Goal: Information Seeking & Learning: Learn about a topic

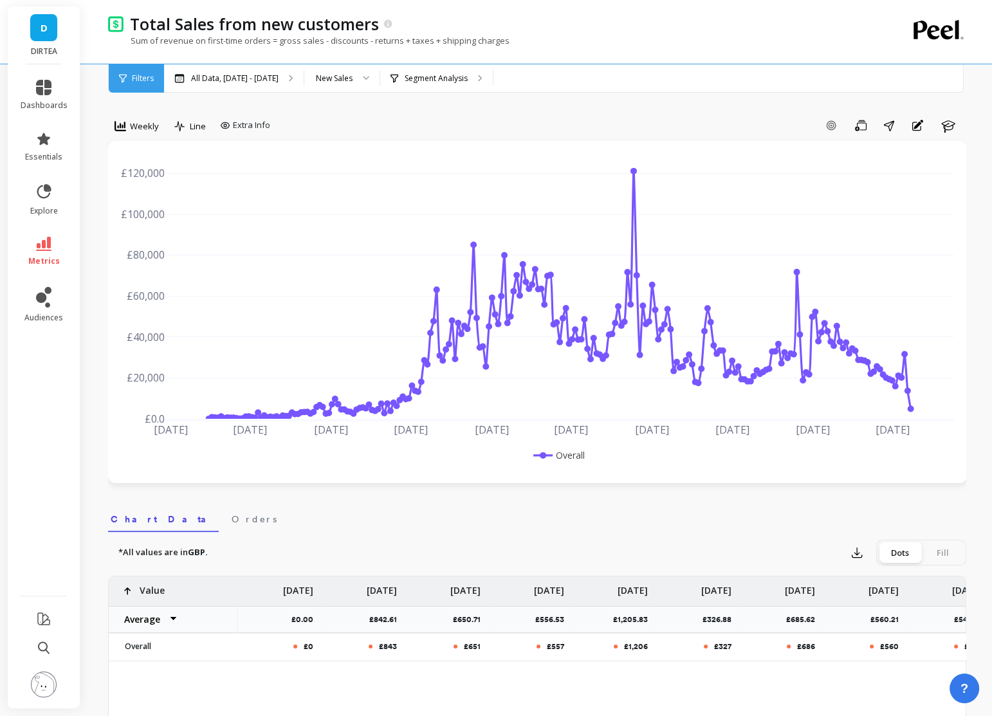
click at [55, 31] on link "D" at bounding box center [43, 27] width 27 height 27
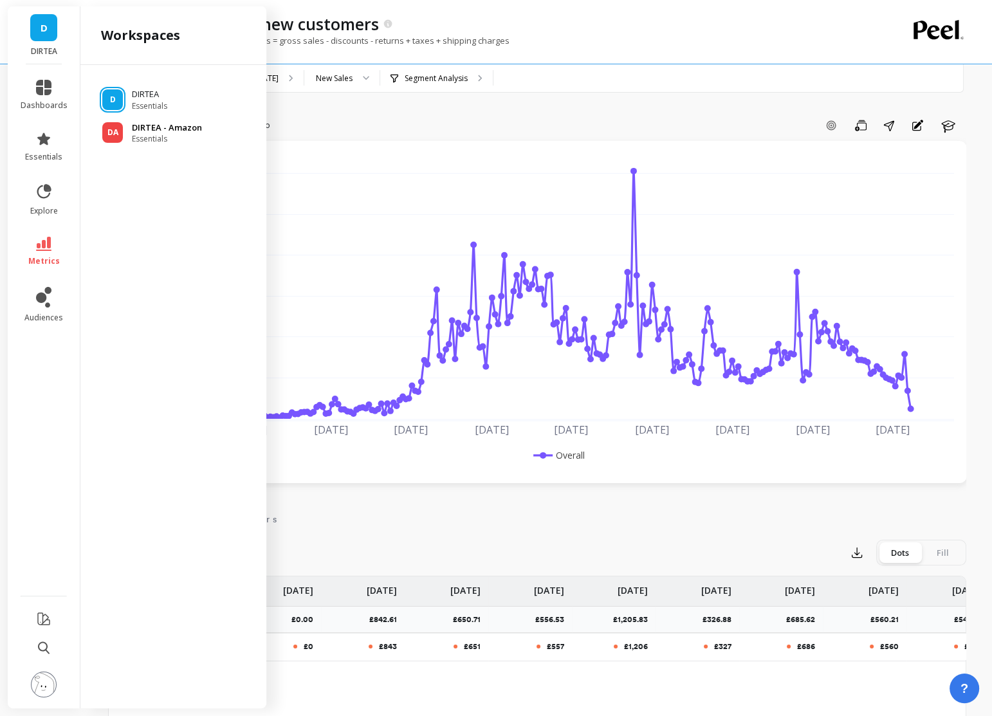
click at [168, 138] on span "Essentials" at bounding box center [167, 139] width 70 height 10
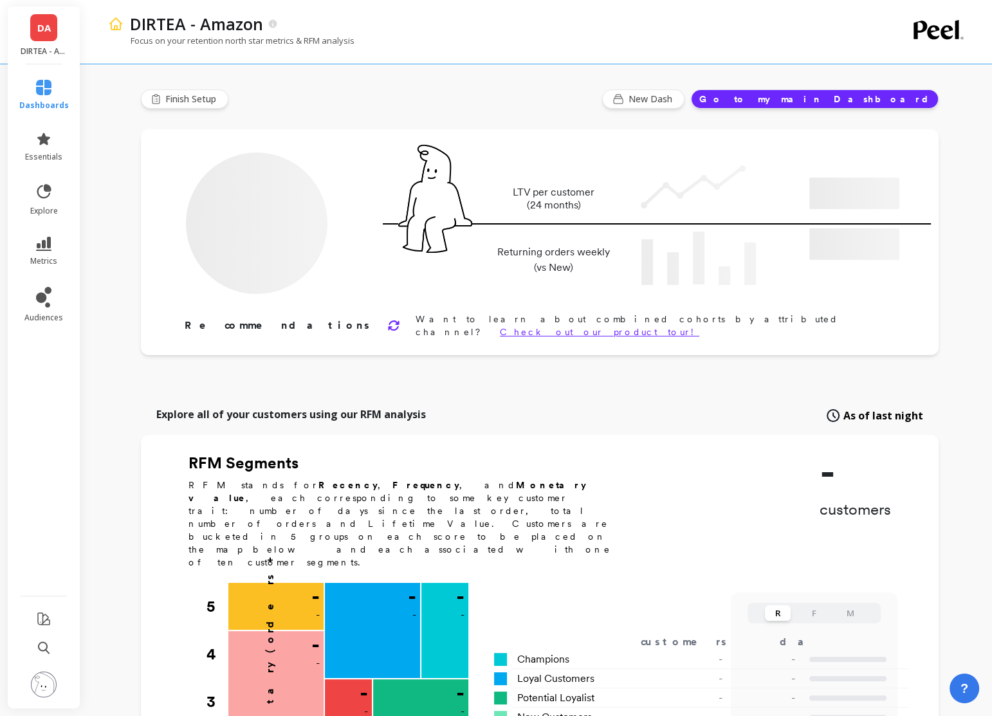
type input "Champions"
type input "2273"
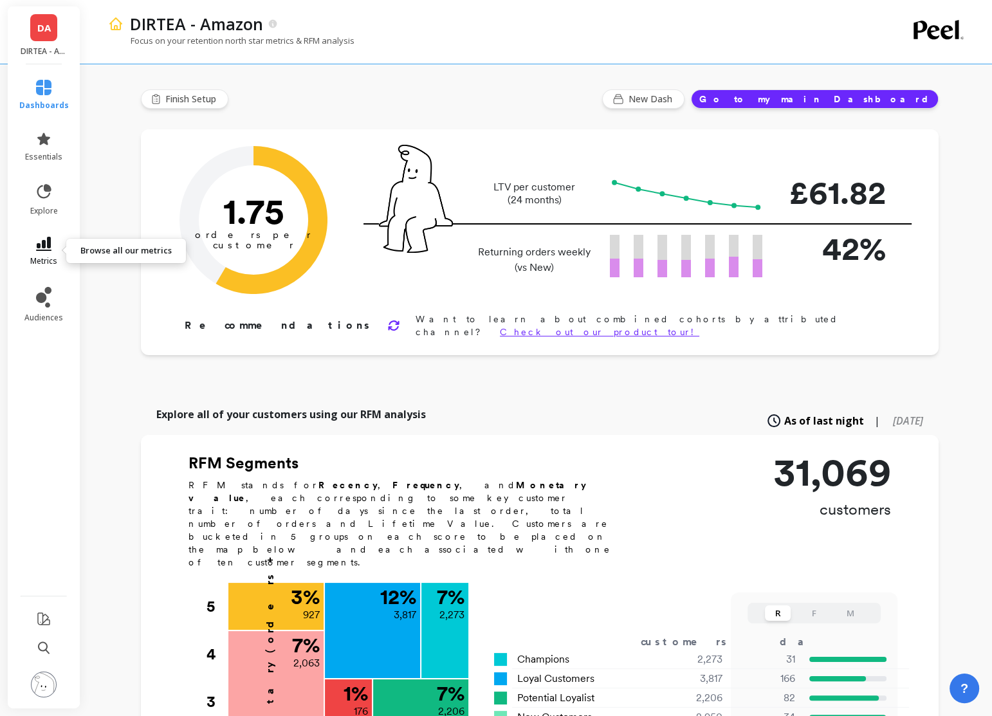
click at [51, 262] on span "metrics" at bounding box center [43, 261] width 27 height 10
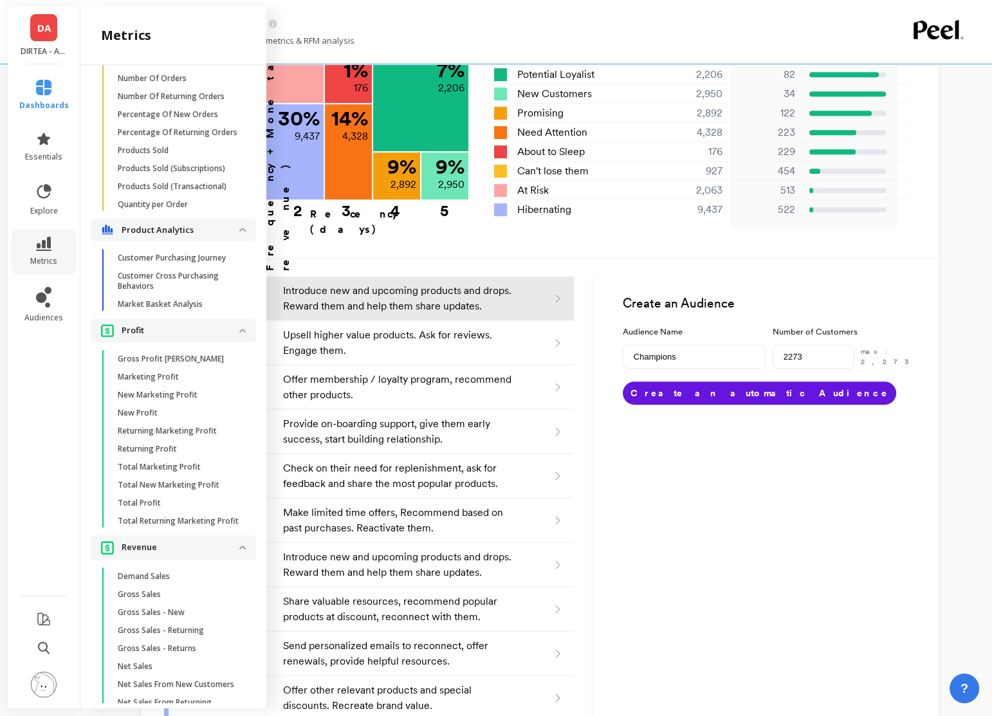
scroll to position [1588, 0]
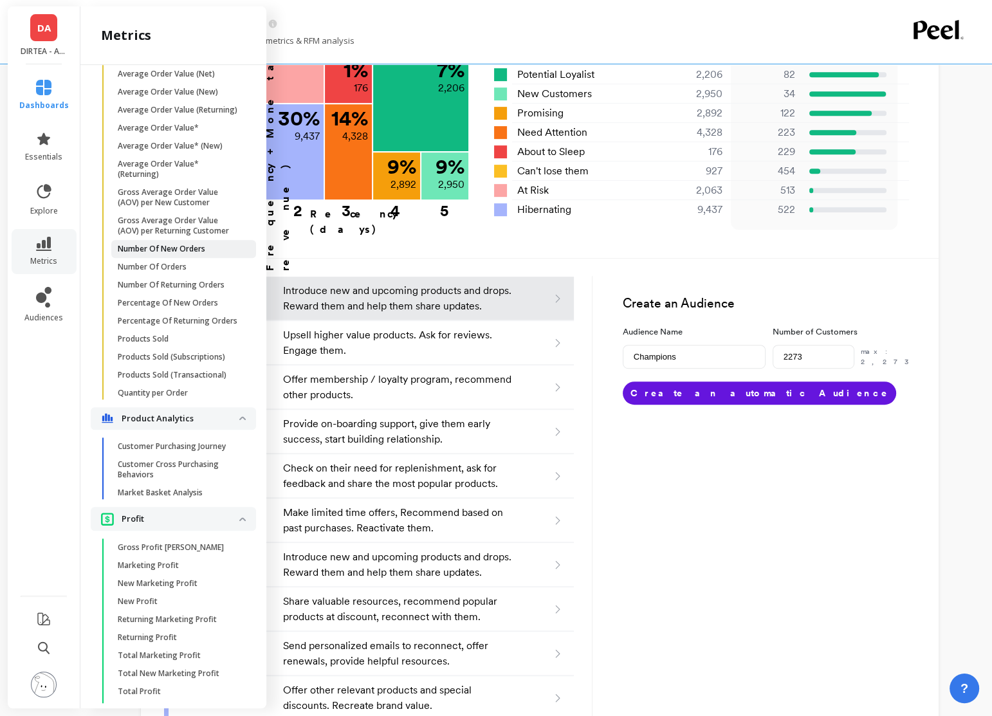
click at [190, 250] on p "Number Of New Orders" at bounding box center [162, 249] width 88 height 10
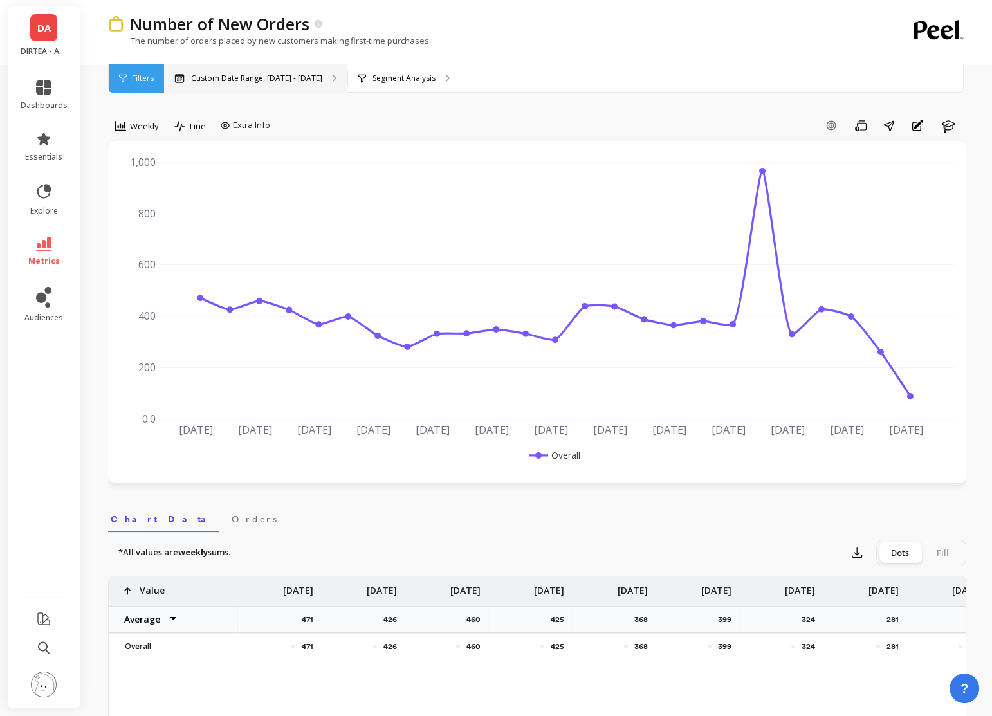
click at [256, 86] on div "Custom Date Range, [DATE] - [DATE]" at bounding box center [255, 78] width 183 height 28
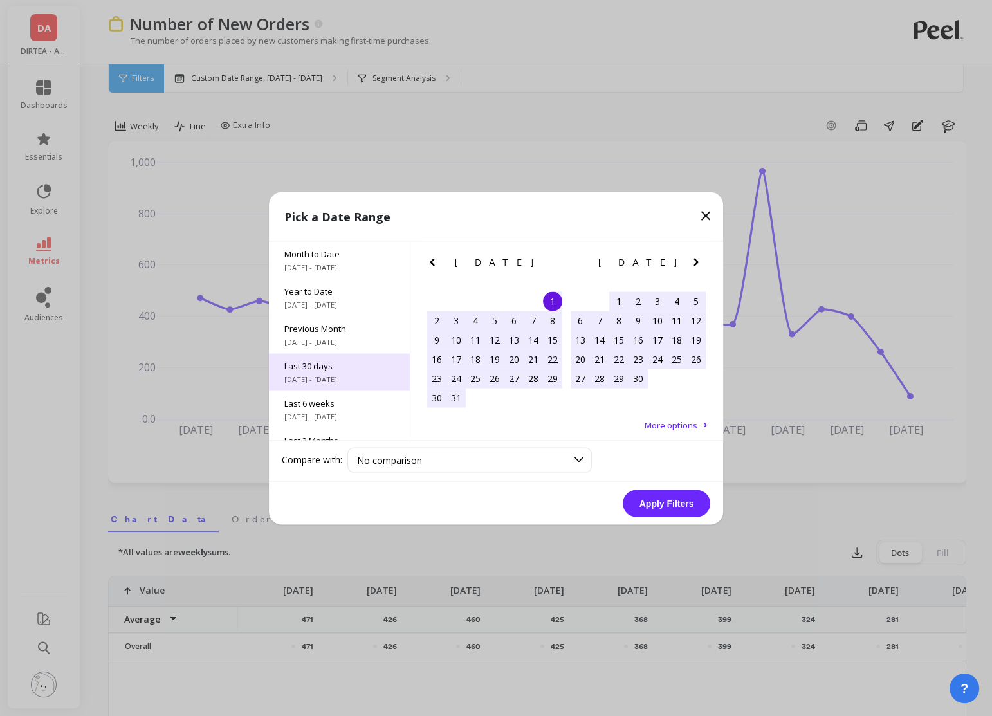
click at [330, 364] on span "Last 30 days" at bounding box center [339, 366] width 110 height 12
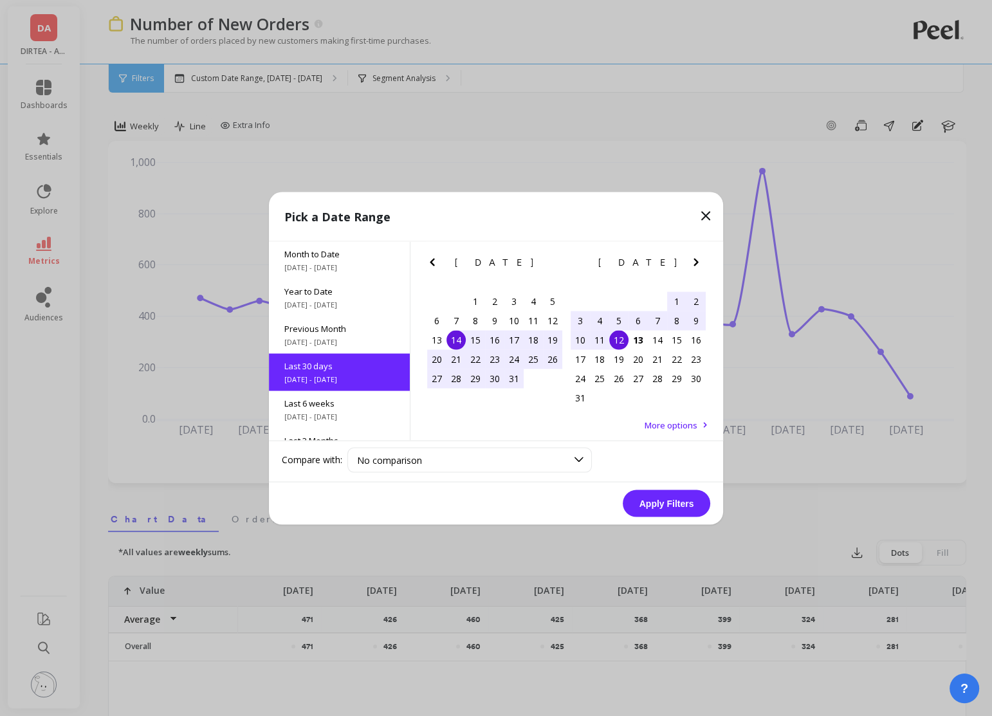
scroll to position [31, 0]
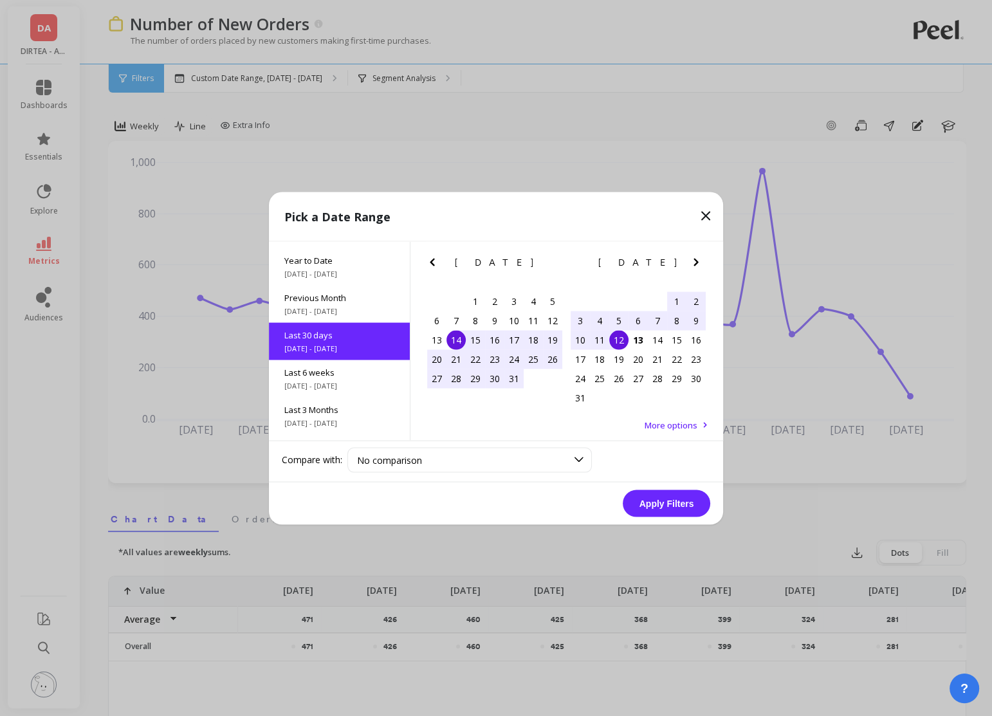
click at [456, 338] on div "14" at bounding box center [456, 339] width 19 height 19
click at [632, 338] on div "13" at bounding box center [638, 339] width 19 height 19
click at [671, 502] on button "Apply Filters" at bounding box center [667, 503] width 88 height 27
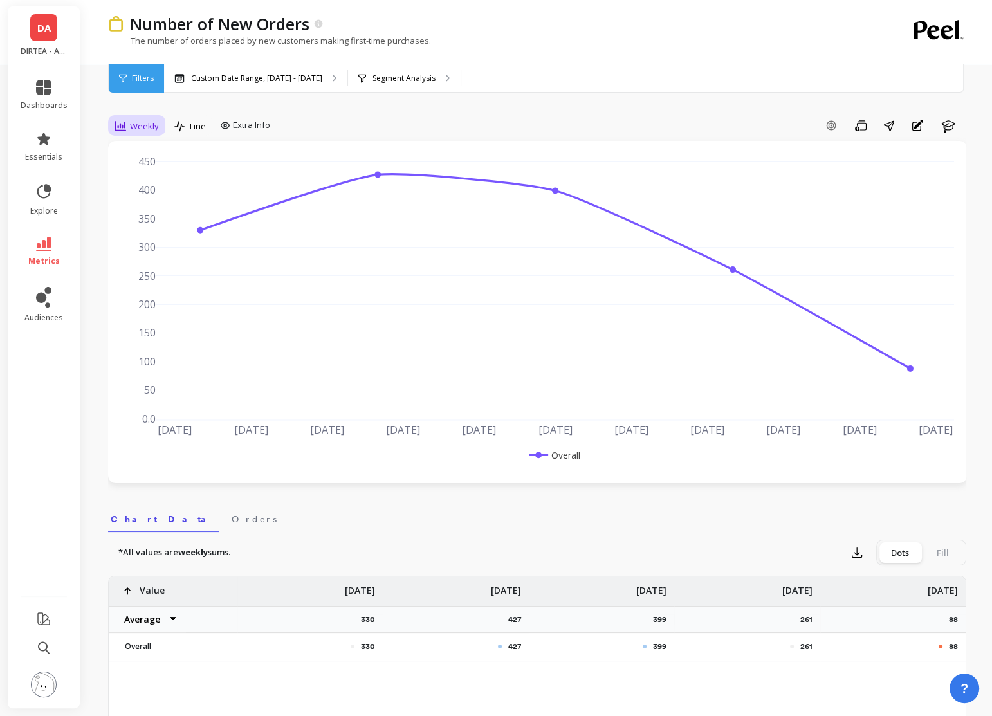
click at [115, 122] on icon at bounding box center [121, 126] width 12 height 12
click at [164, 176] on div "Daily" at bounding box center [155, 180] width 73 height 12
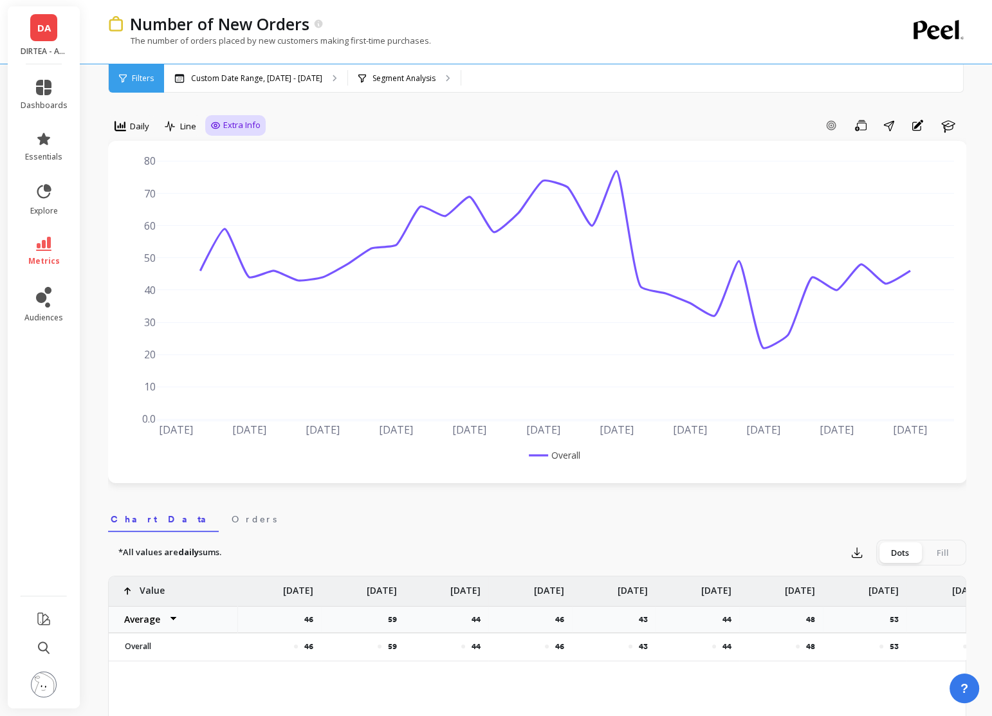
click at [238, 128] on span "Extra Info" at bounding box center [241, 125] width 37 height 13
click at [252, 199] on input "Values" at bounding box center [238, 200] width 45 height 13
checkbox input "true"
click at [423, 122] on div "Add Goal Save Share Annotations Learn" at bounding box center [616, 125] width 701 height 21
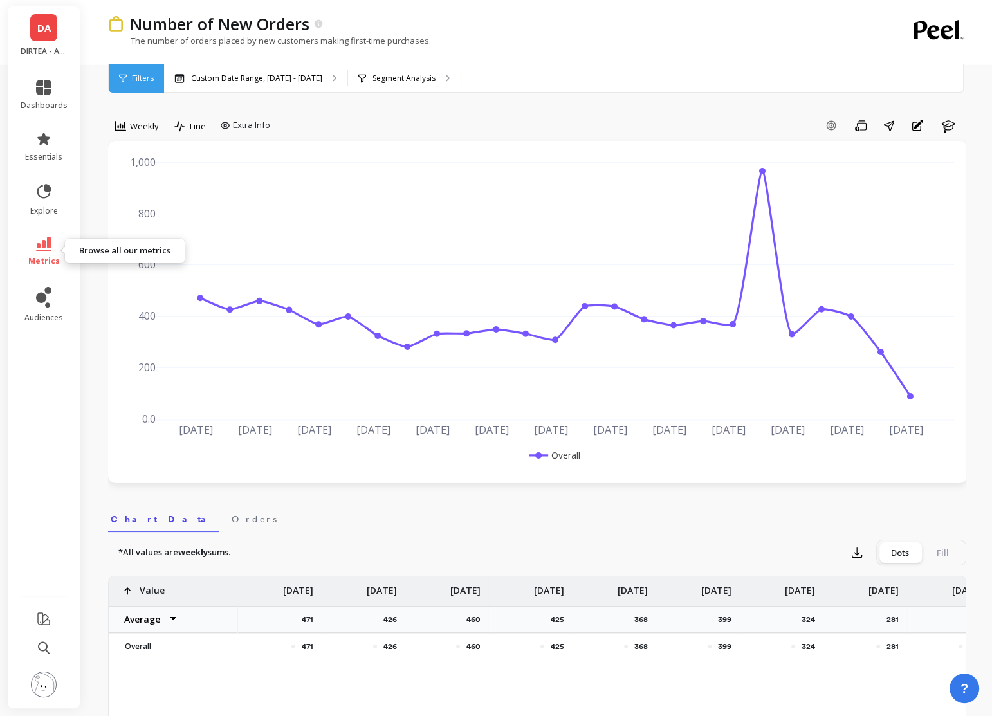
click at [48, 250] on icon at bounding box center [43, 244] width 15 height 14
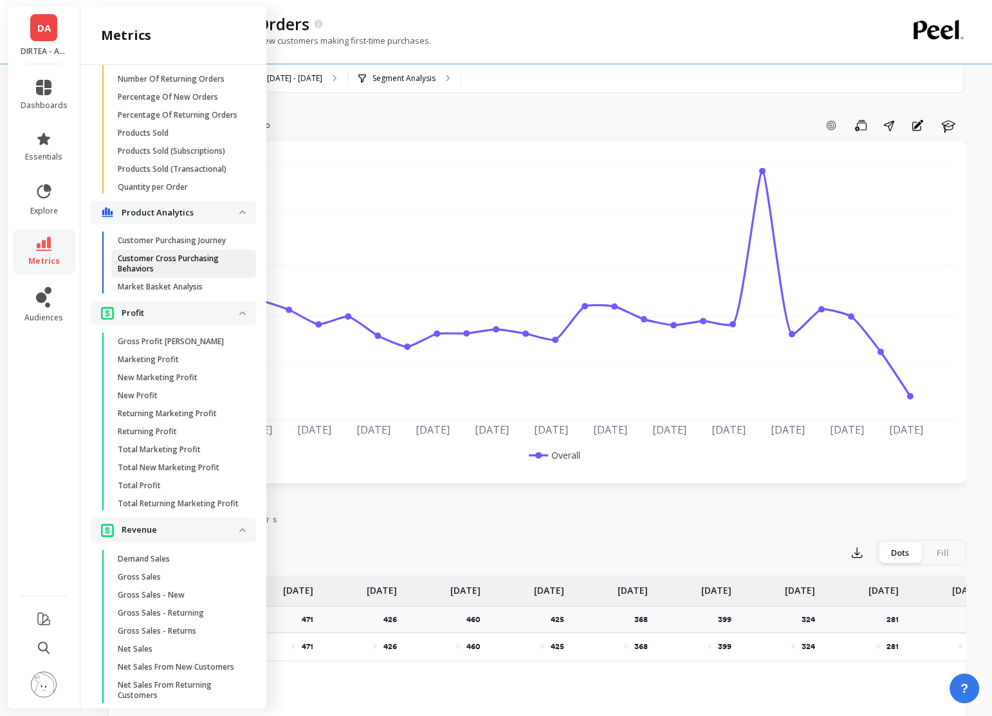
scroll to position [1930, 0]
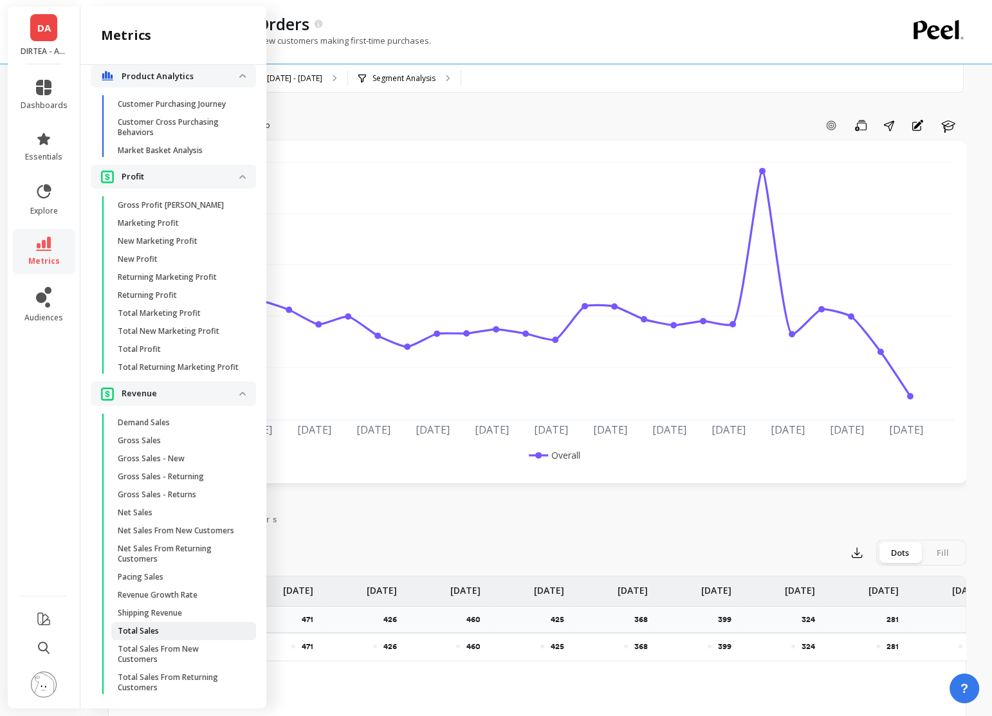
click at [165, 622] on link "Total Sales" at bounding box center [183, 631] width 145 height 18
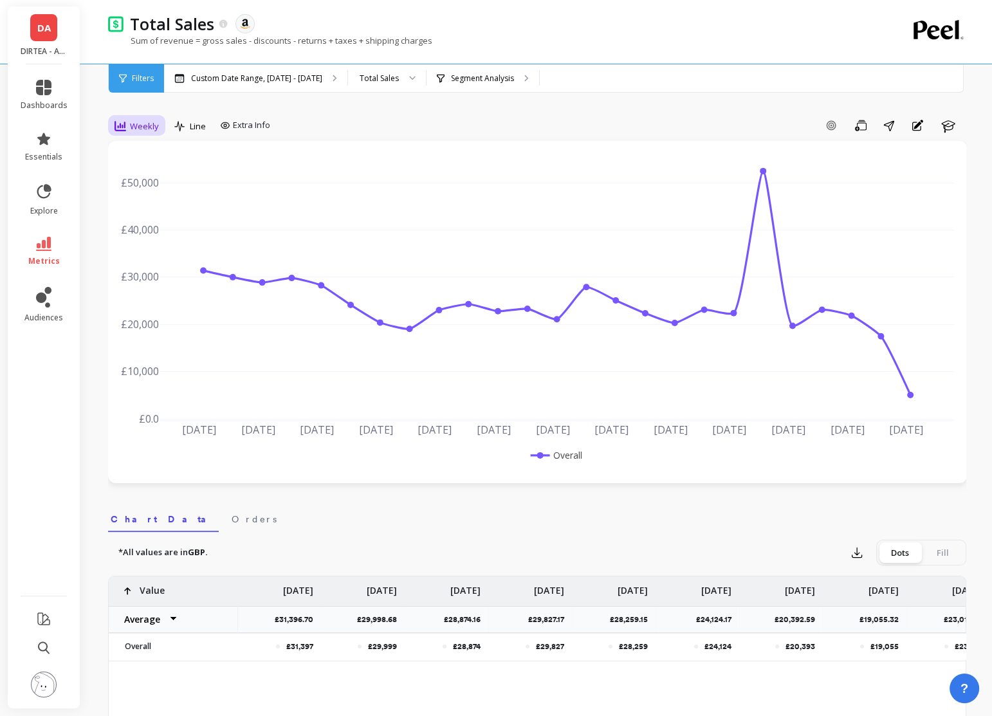
click at [133, 124] on span "Weekly" at bounding box center [144, 126] width 29 height 12
click at [161, 183] on div "Daily" at bounding box center [155, 180] width 73 height 12
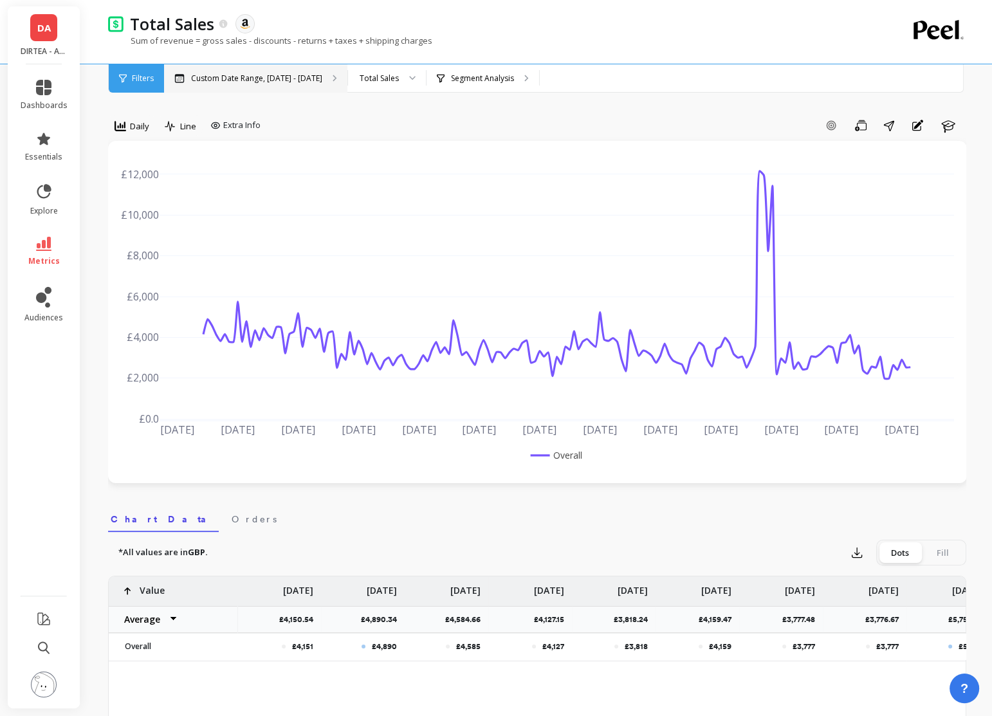
click at [304, 84] on div "Custom Date Range, [DATE] - [DATE]" at bounding box center [255, 78] width 183 height 28
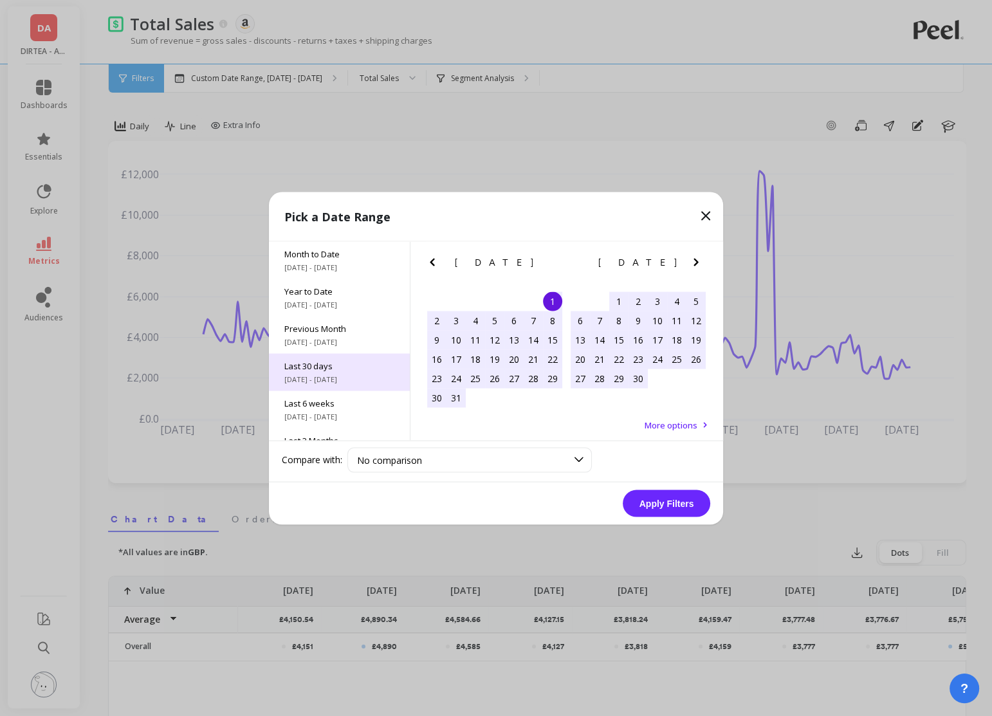
click at [370, 365] on span "Last 30 days" at bounding box center [339, 366] width 110 height 12
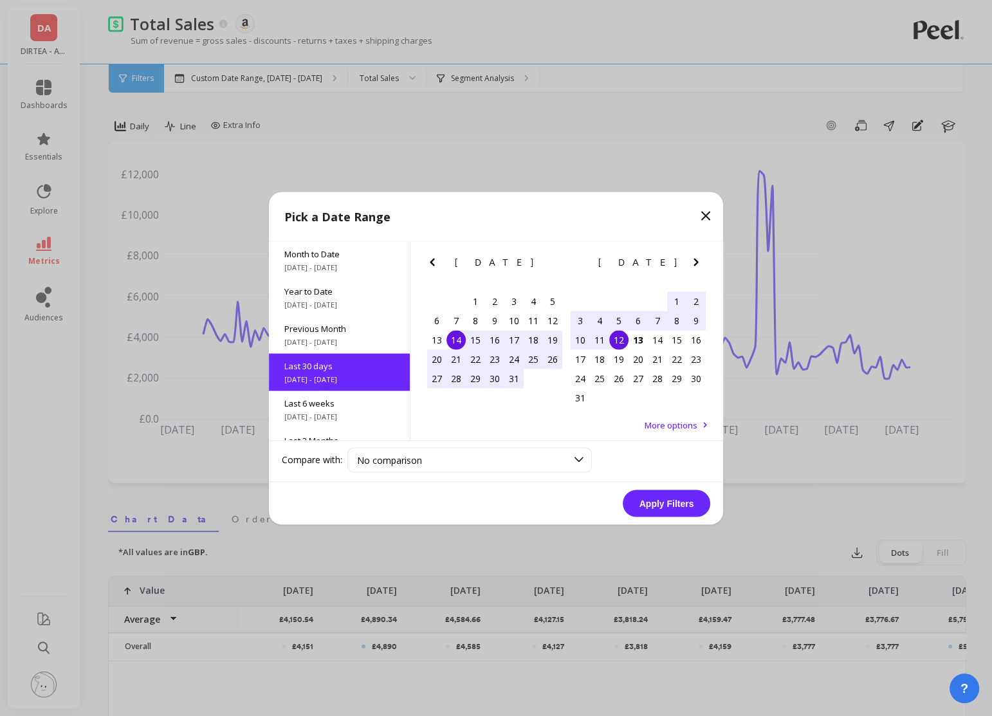
scroll to position [31, 0]
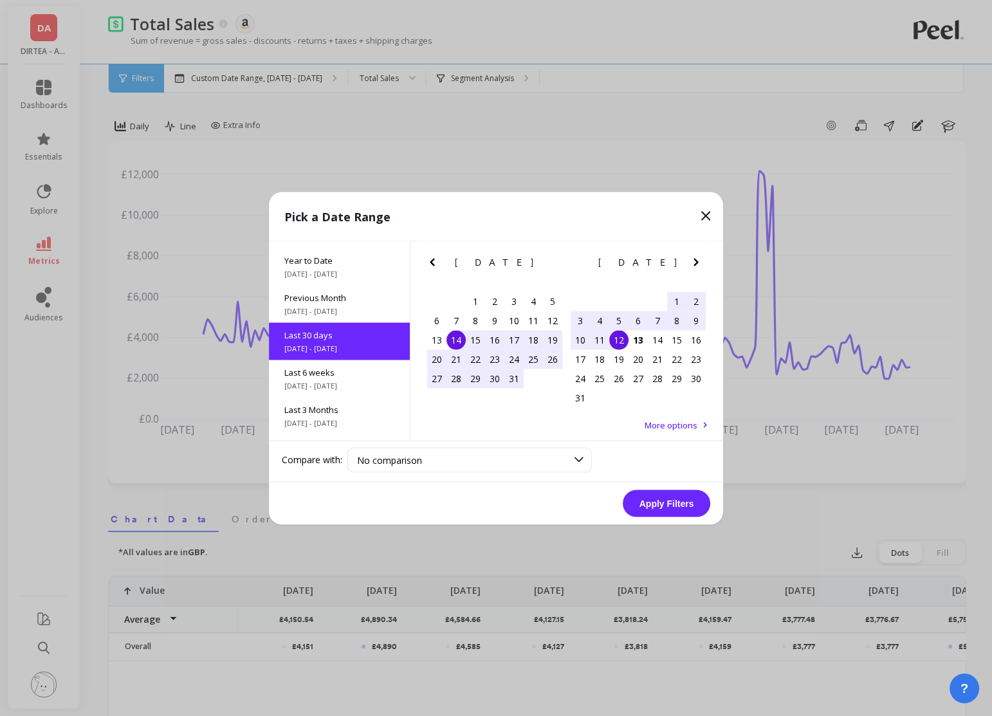
click at [457, 339] on div "14" at bounding box center [456, 339] width 19 height 19
click at [644, 339] on div "13" at bounding box center [638, 339] width 19 height 19
click at [680, 504] on button "Apply Filters" at bounding box center [667, 503] width 88 height 27
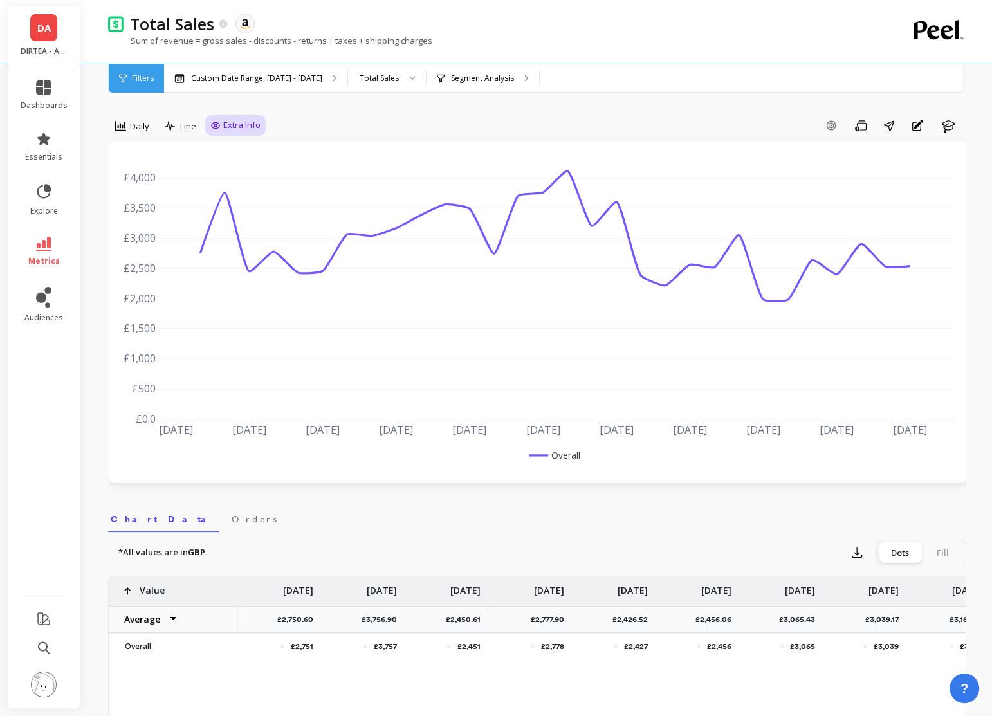
click at [266, 125] on div "option Daily, selected. Daily Line Extra Info Add Goal Save Share Annotations L…" at bounding box center [537, 128] width 858 height 26
click at [255, 123] on span "Extra Info" at bounding box center [241, 125] width 37 height 13
click at [225, 203] on input "Values" at bounding box center [238, 200] width 45 height 13
checkbox input "true"
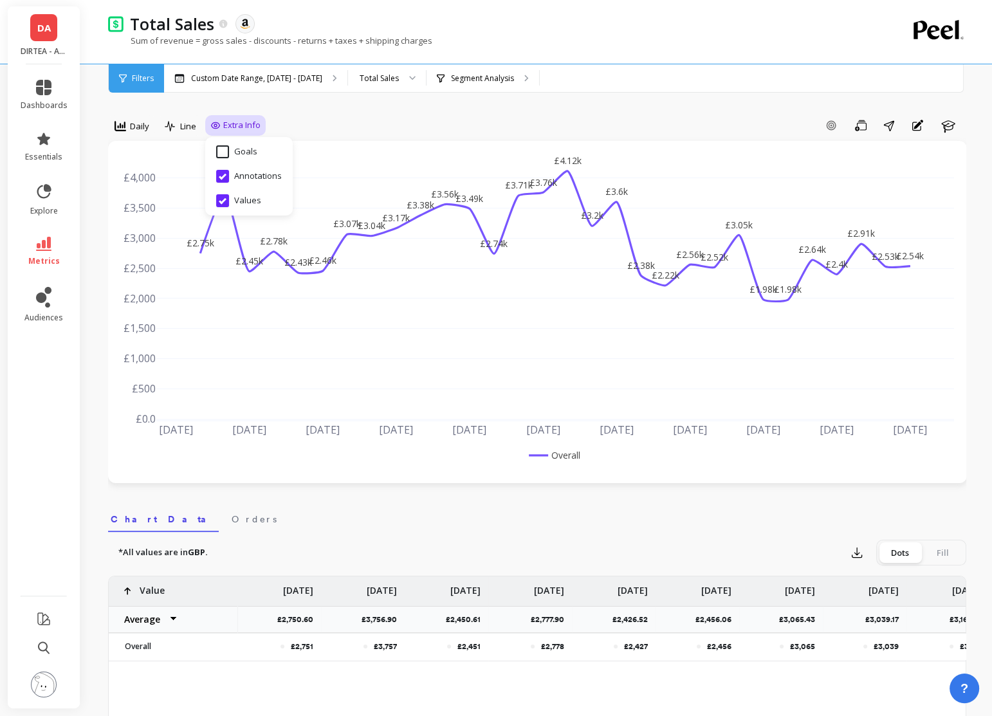
click at [338, 123] on div "Add Goal Save Share Annotations Learn" at bounding box center [616, 125] width 701 height 21
click at [353, 124] on div "Add Goal Save Share Annotations Learn" at bounding box center [616, 125] width 701 height 21
click at [498, 69] on div "Segment Analysis" at bounding box center [483, 78] width 113 height 28
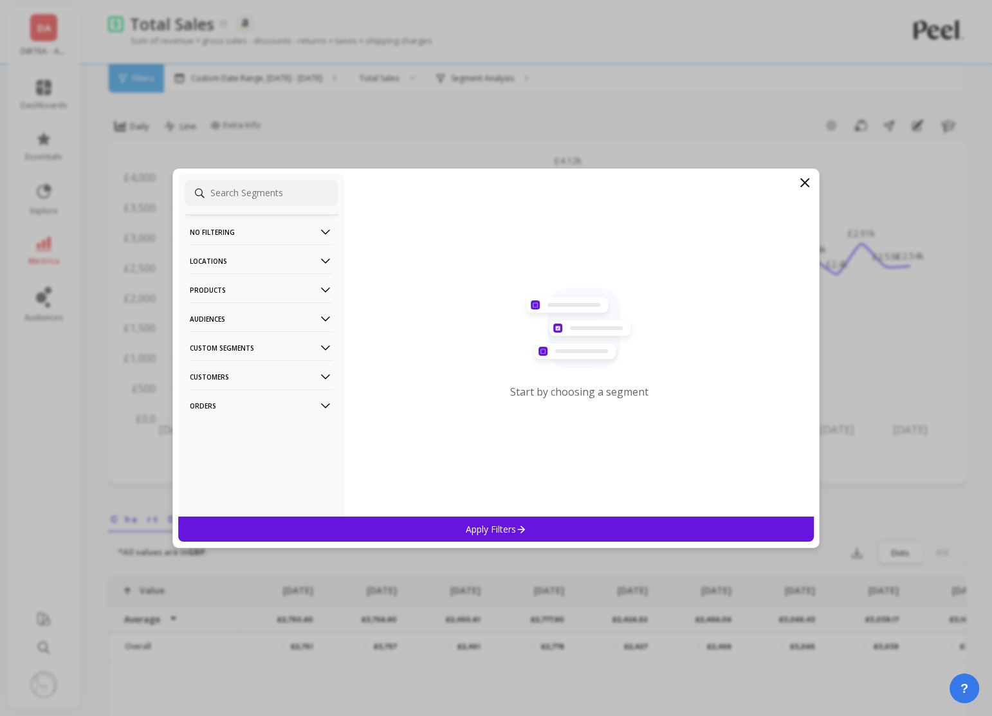
click at [241, 296] on p "Products" at bounding box center [261, 289] width 143 height 33
click at [241, 345] on div "Product Collections" at bounding box center [261, 337] width 153 height 21
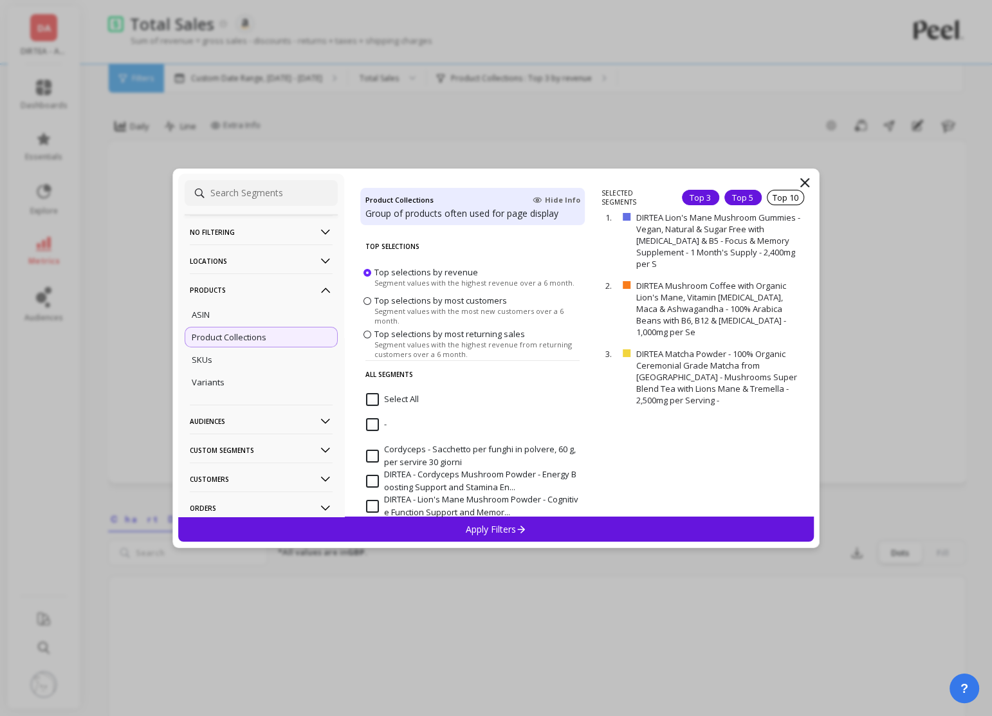
click at [746, 194] on div "Top 5" at bounding box center [742, 197] width 37 height 15
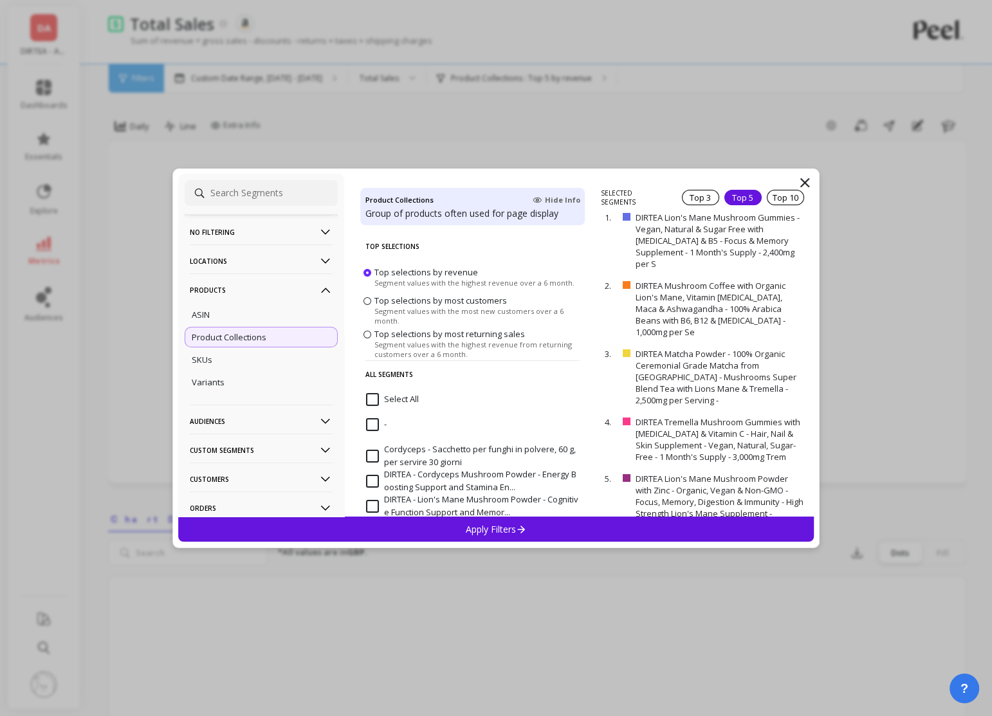
click at [580, 531] on div "Apply Filters" at bounding box center [496, 529] width 636 height 25
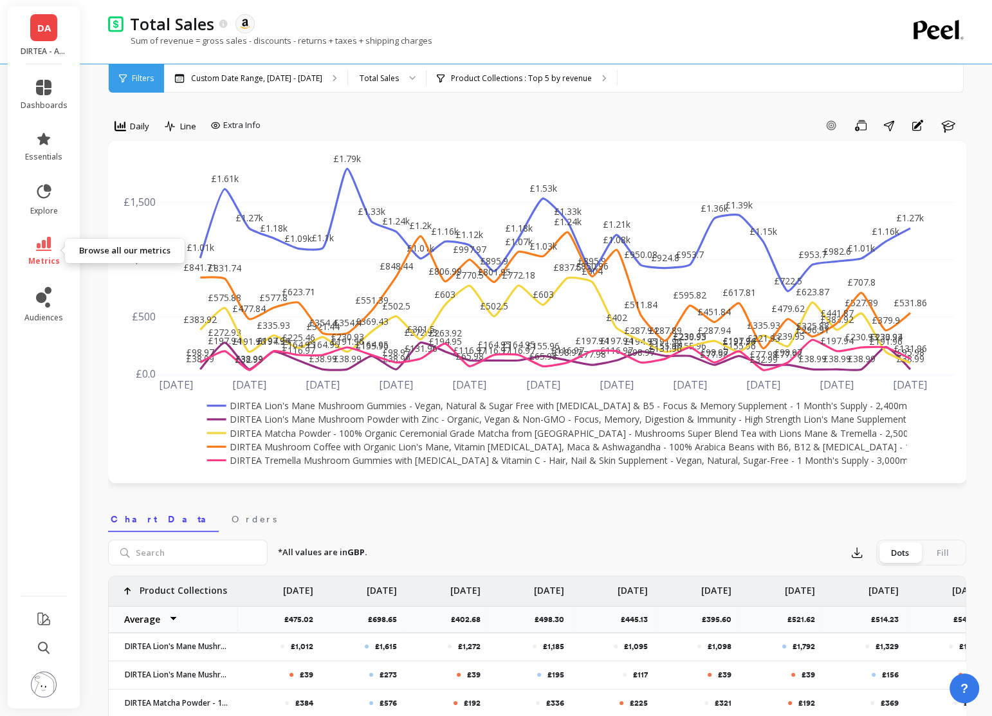
click at [34, 244] on link "metrics" at bounding box center [44, 252] width 47 height 30
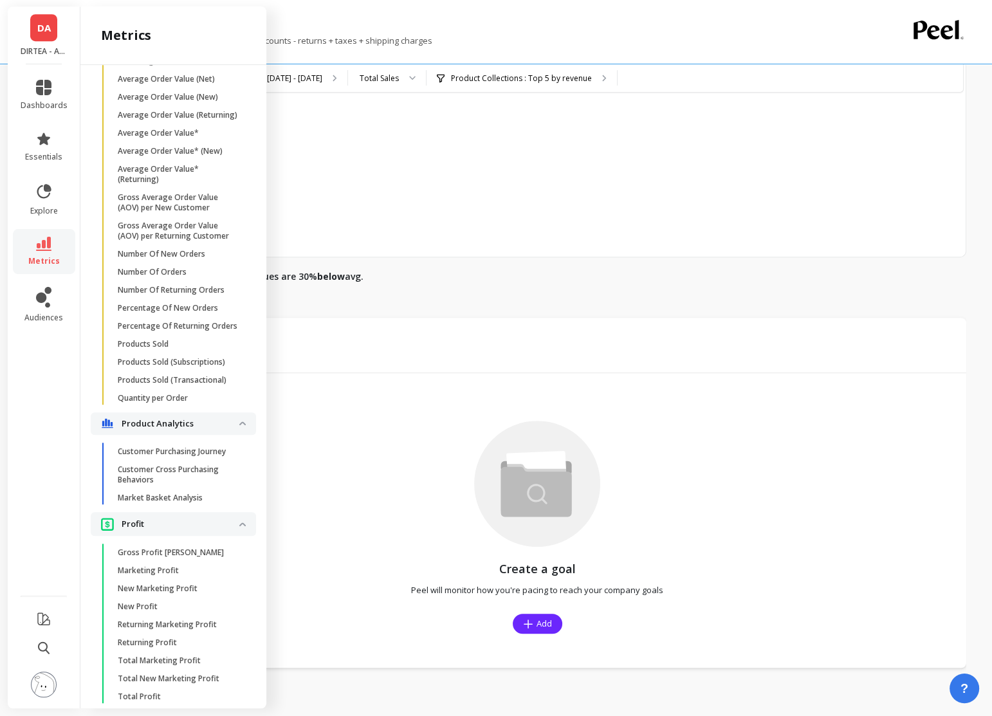
scroll to position [1581, 0]
click at [184, 257] on p "Number Of New Orders" at bounding box center [162, 255] width 88 height 10
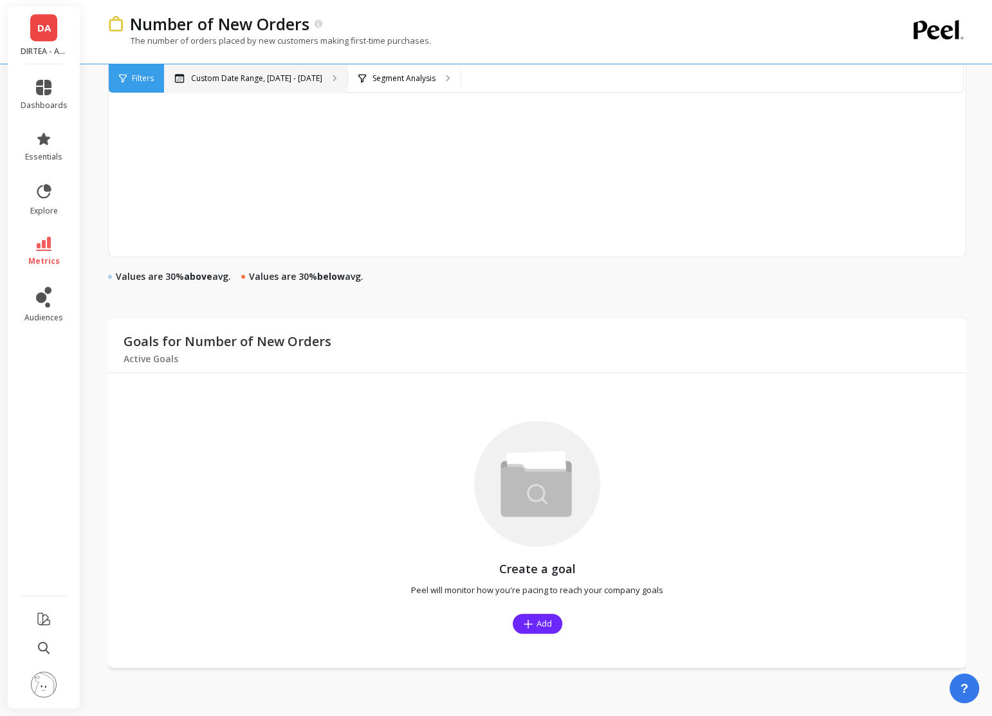
scroll to position [725, 0]
click at [284, 83] on p "Custom Date Range, [DATE] - [DATE]" at bounding box center [256, 78] width 131 height 10
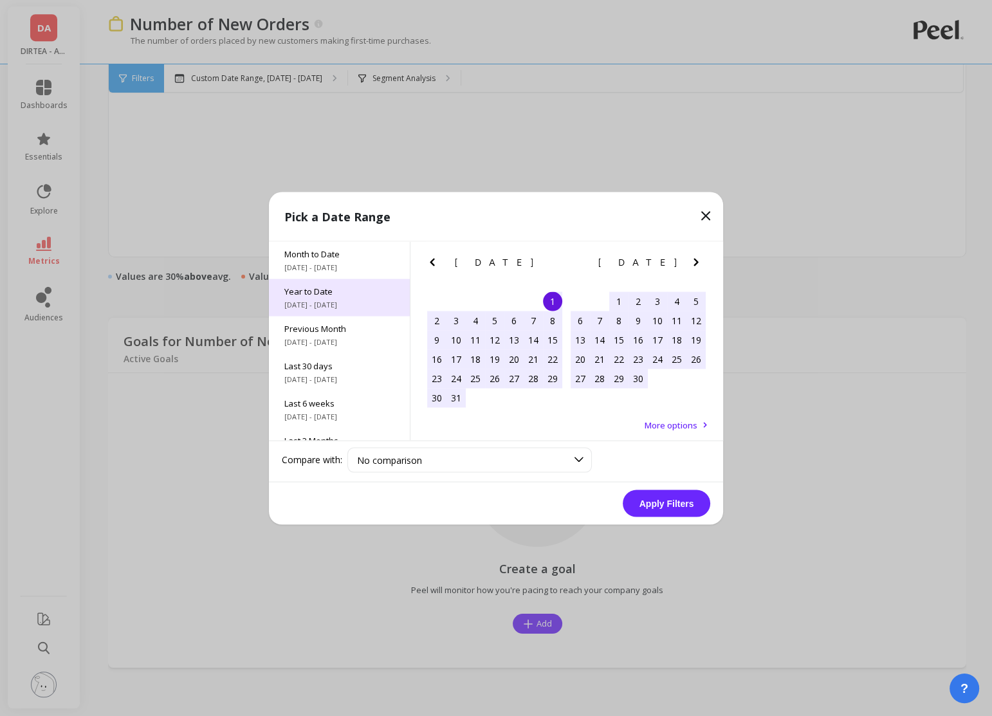
click at [346, 279] on div "Year to Date 1/1/2025 - 8/13/2025" at bounding box center [339, 297] width 141 height 37
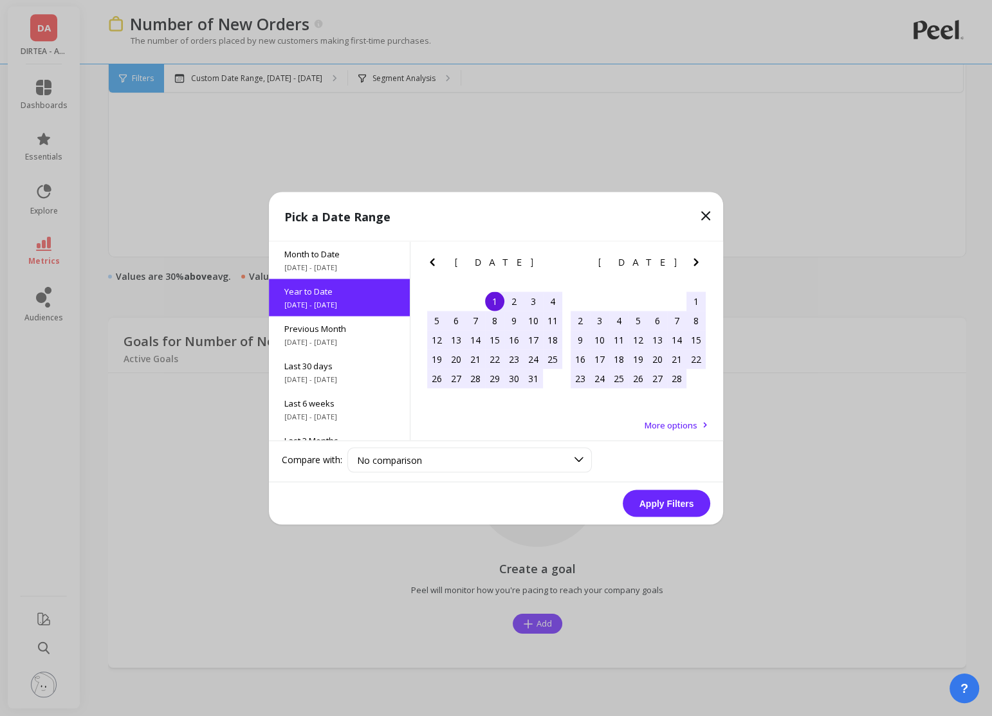
click at [658, 501] on button "Apply Filters" at bounding box center [667, 503] width 88 height 27
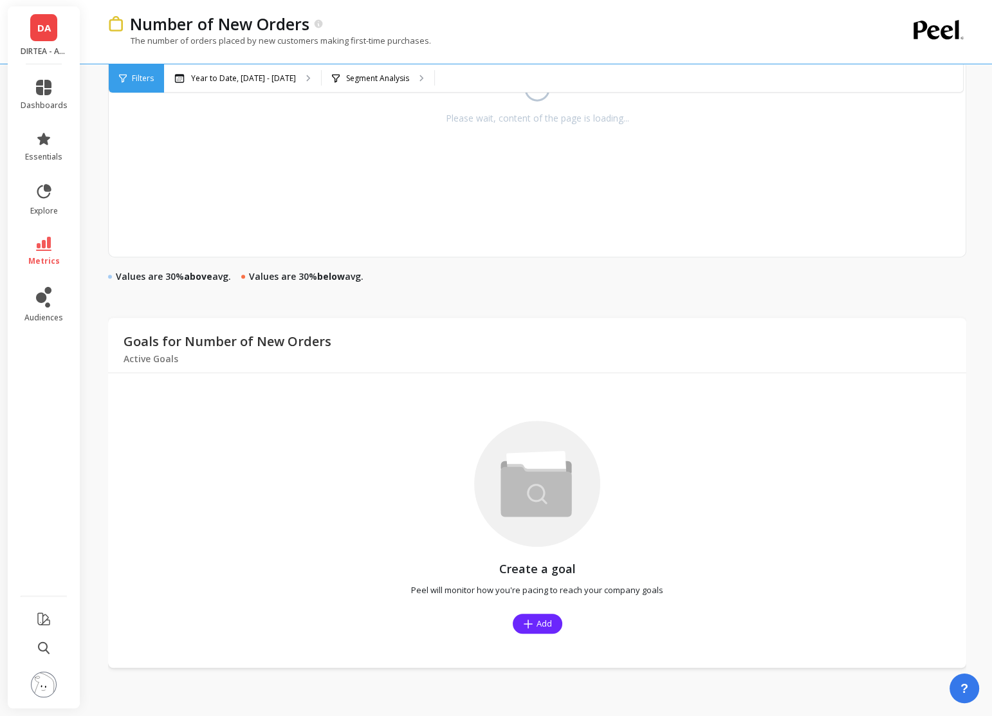
scroll to position [724, 0]
click at [361, 90] on div "Segment Analysis" at bounding box center [378, 78] width 113 height 28
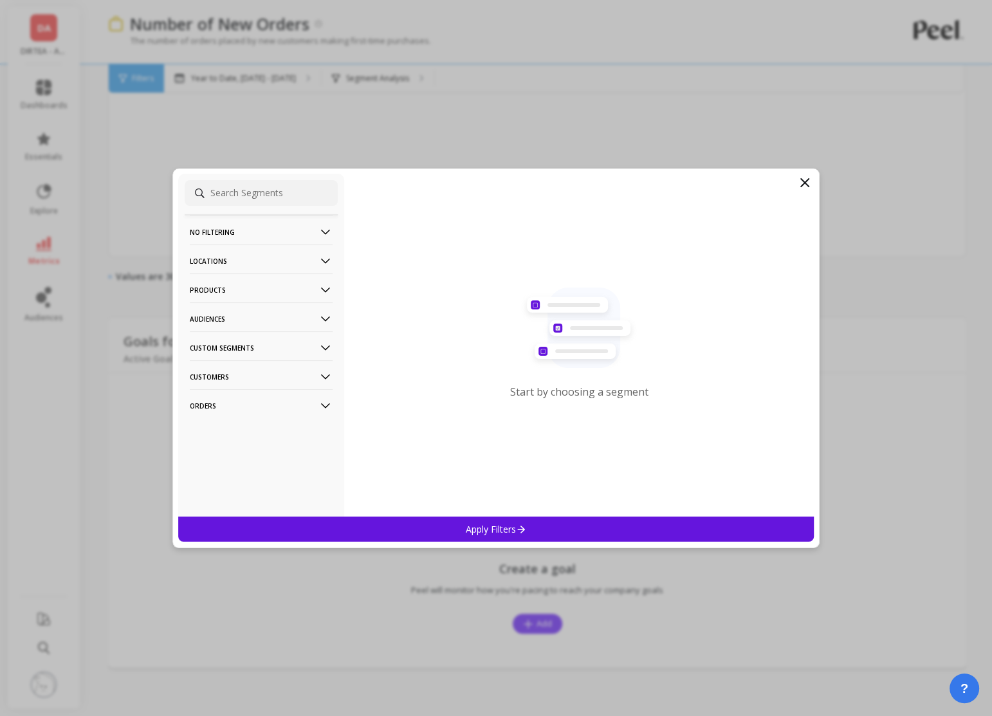
scroll to position [725, 0]
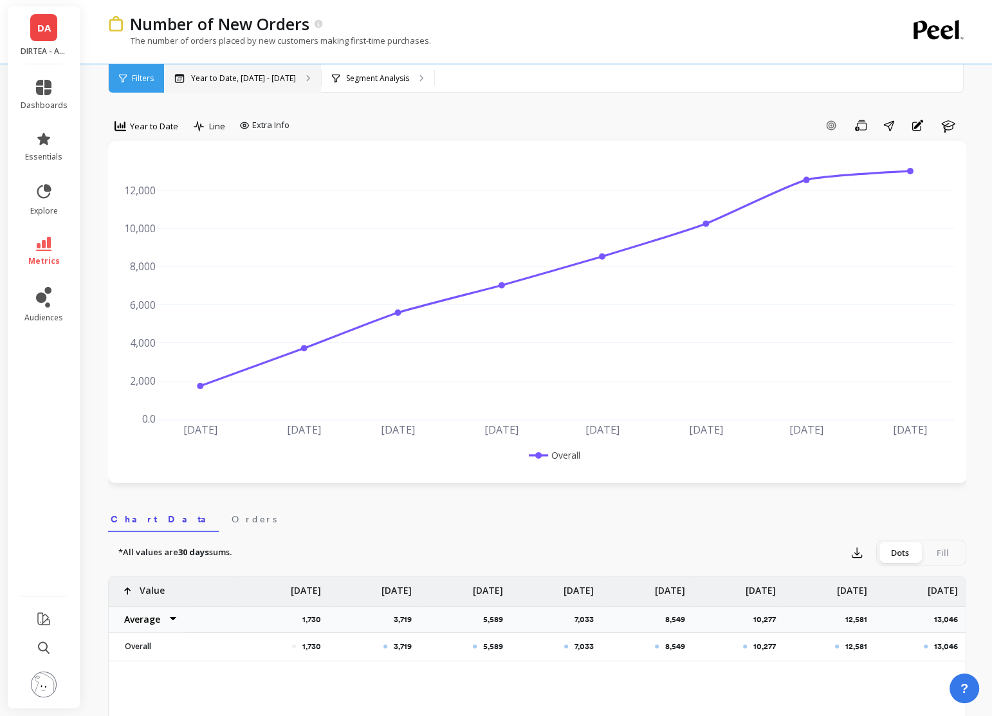
click at [254, 78] on p "Year to Date, Jan 1 - Aug 13" at bounding box center [243, 78] width 105 height 10
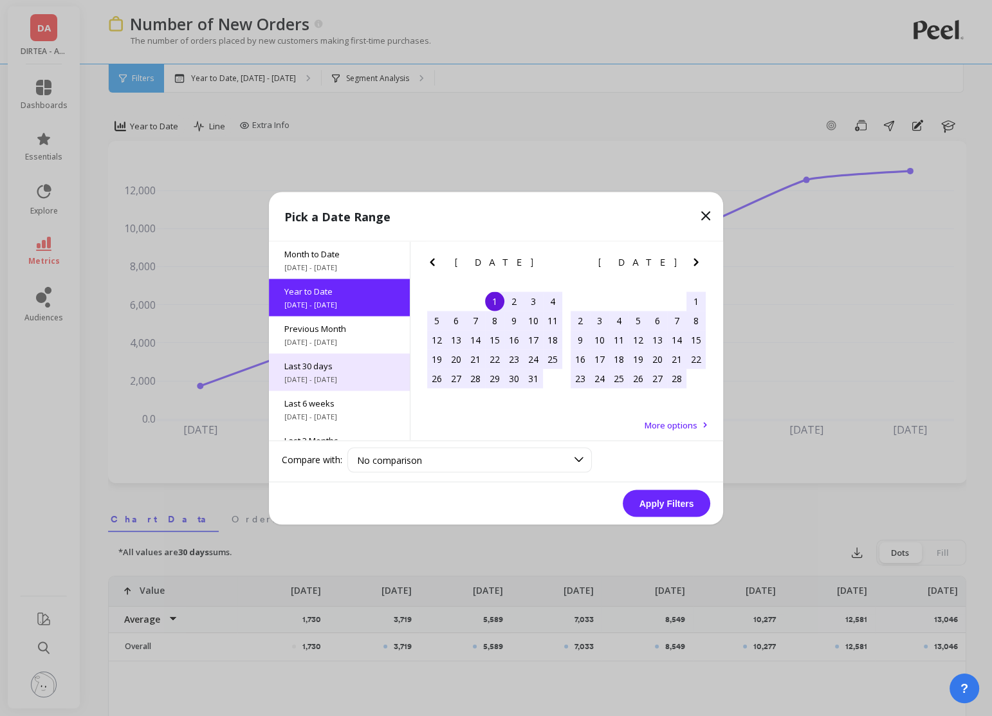
click at [349, 361] on span "Last 30 days" at bounding box center [339, 366] width 110 height 12
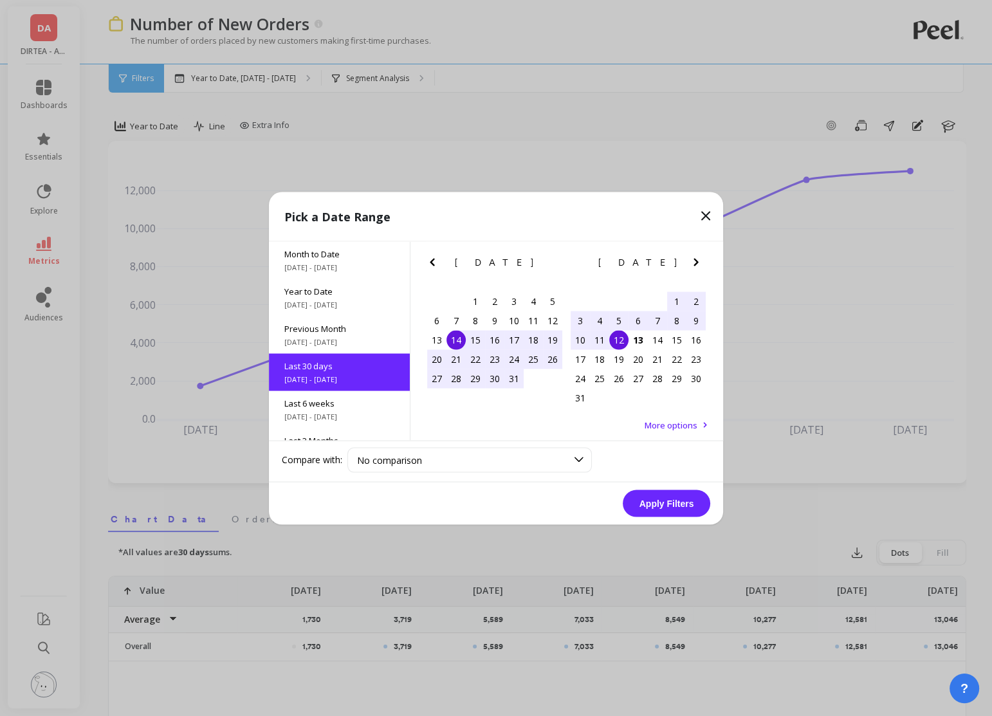
scroll to position [31, 0]
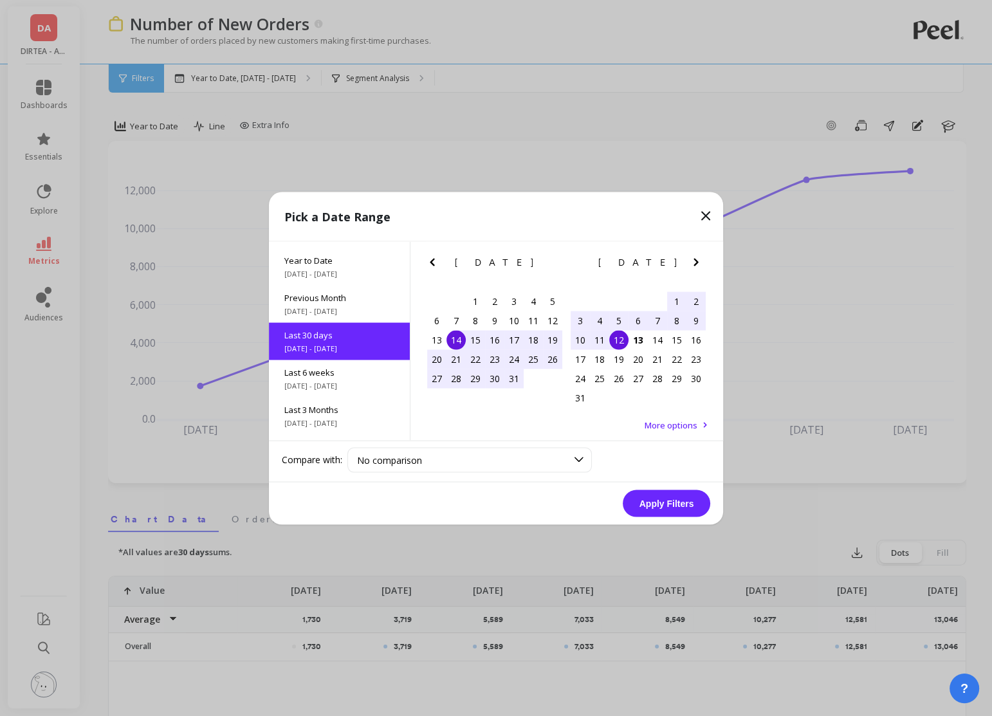
click at [456, 342] on div "14" at bounding box center [456, 339] width 19 height 19
click at [643, 338] on div "13" at bounding box center [638, 339] width 19 height 19
click at [654, 497] on button "Apply Filters" at bounding box center [667, 503] width 88 height 27
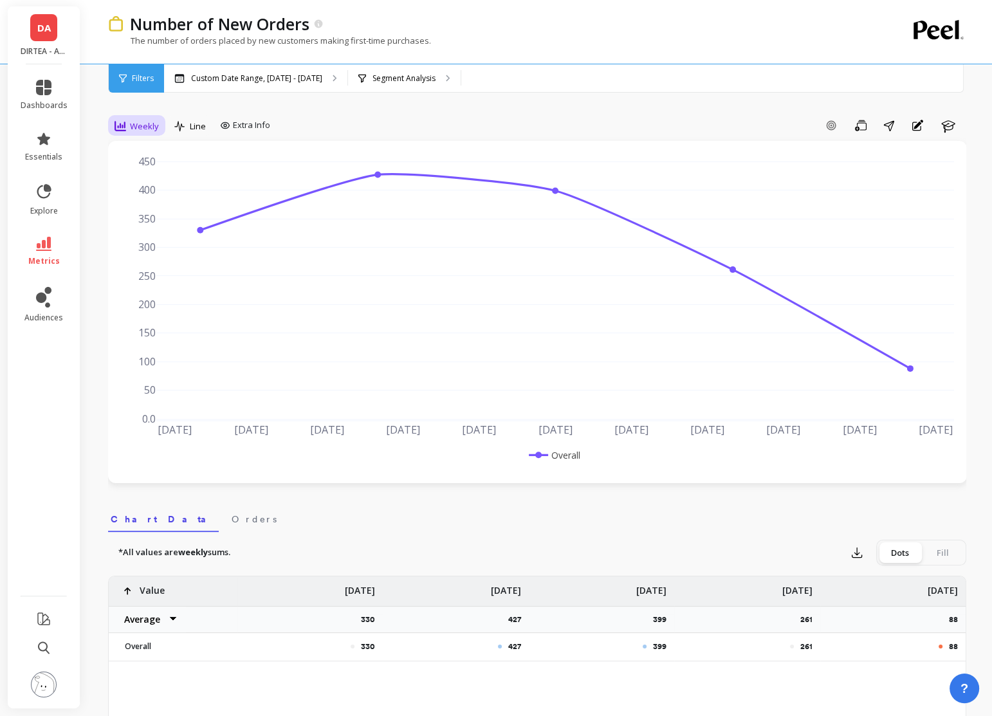
click at [149, 129] on span "Weekly" at bounding box center [144, 126] width 29 height 12
click at [151, 180] on div "Daily" at bounding box center [155, 180] width 73 height 12
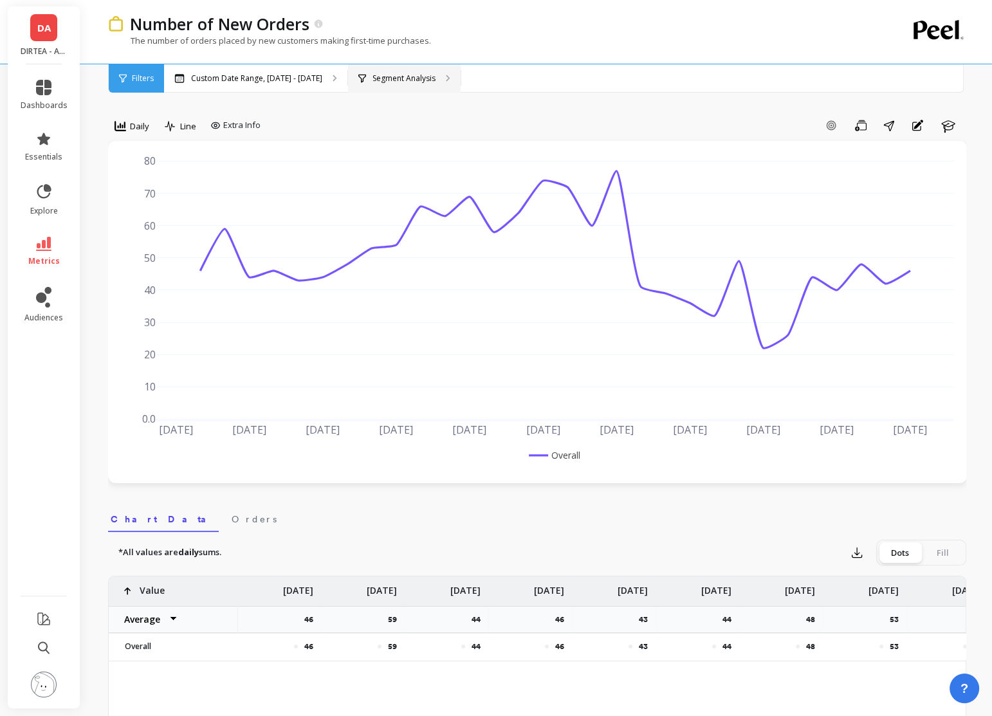
click at [428, 80] on p "Segment Analysis" at bounding box center [404, 78] width 63 height 10
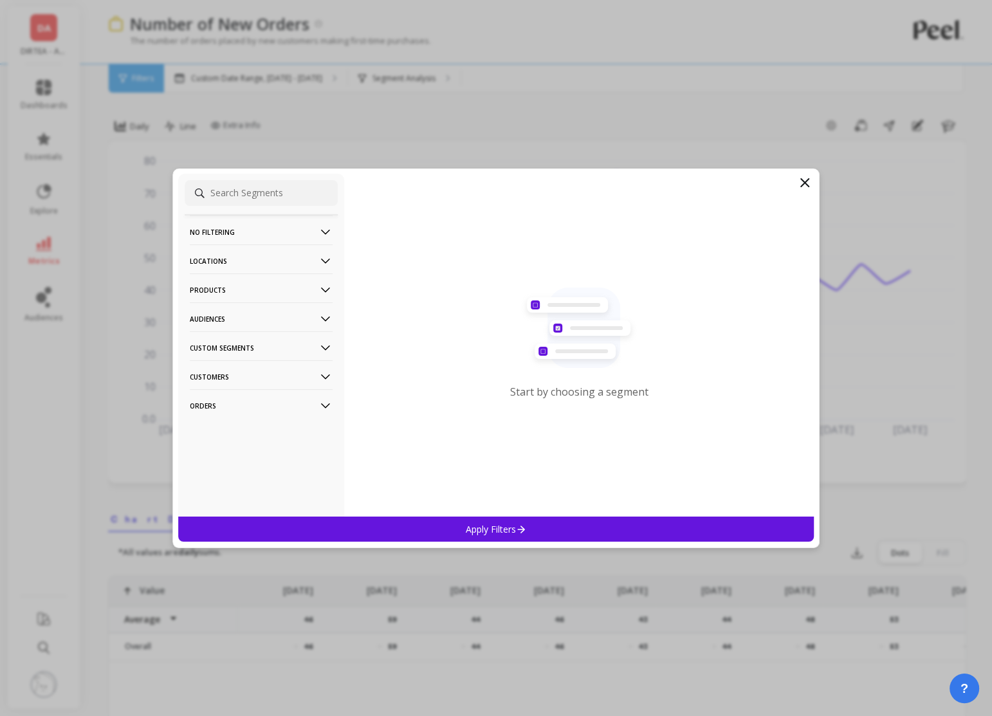
click at [314, 266] on p "Locations" at bounding box center [261, 260] width 143 height 33
click at [329, 423] on p "Products" at bounding box center [261, 414] width 143 height 33
click at [244, 463] on p "Product Collections" at bounding box center [229, 462] width 75 height 12
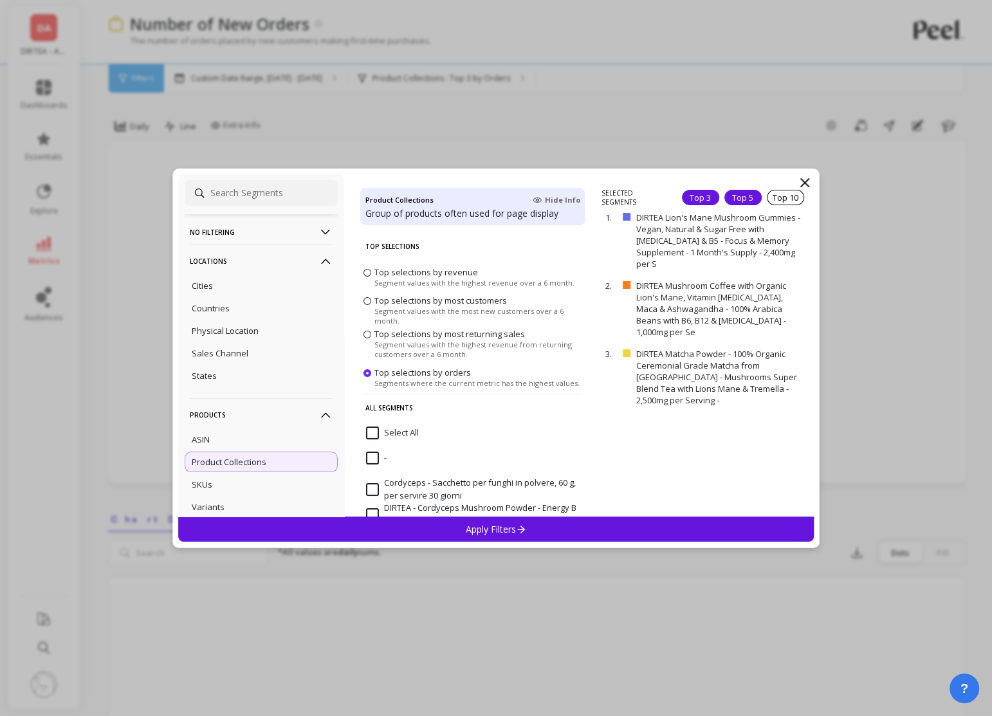
click at [739, 198] on div "Top 5" at bounding box center [742, 197] width 37 height 15
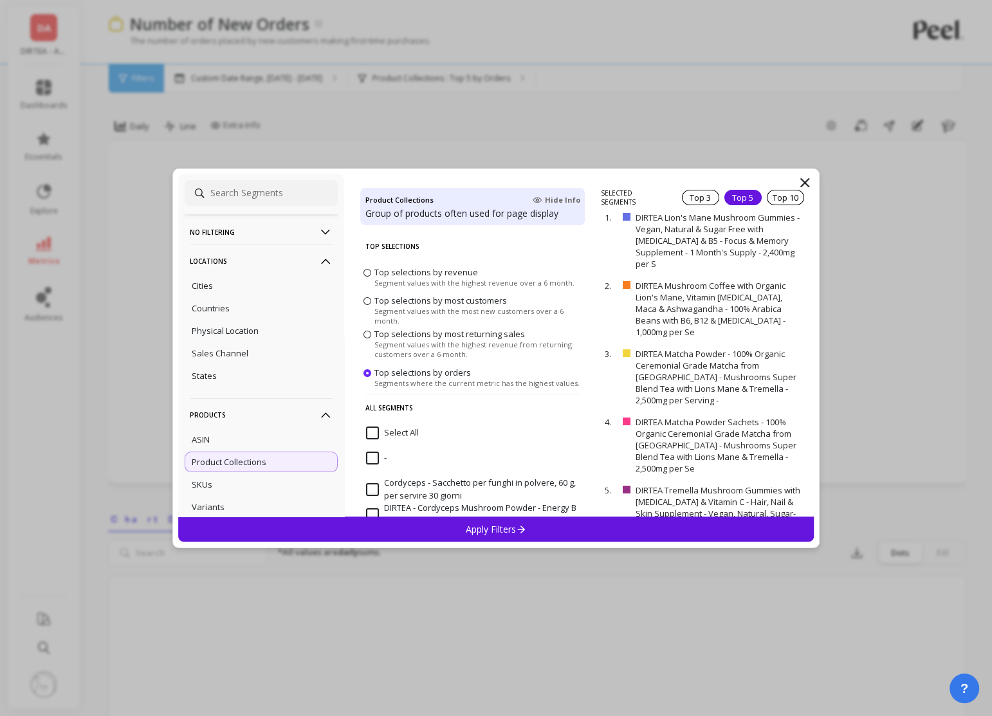
click at [674, 530] on div "Apply Filters" at bounding box center [496, 529] width 636 height 25
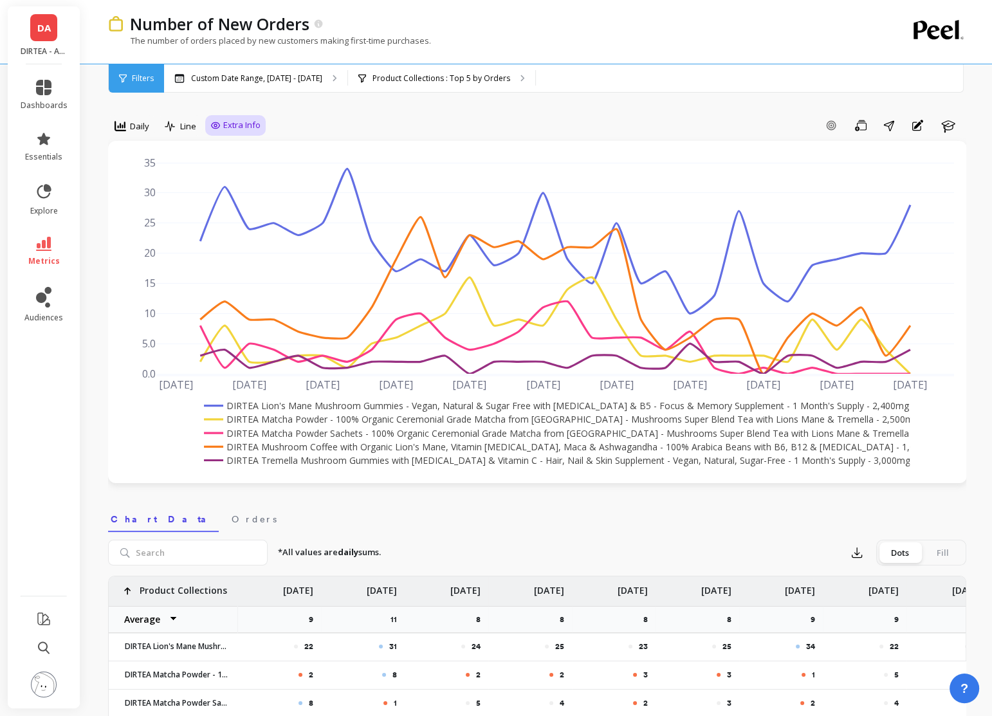
click at [243, 127] on span "Extra Info" at bounding box center [241, 125] width 37 height 13
click at [245, 201] on input "Values" at bounding box center [238, 200] width 45 height 13
checkbox input "true"
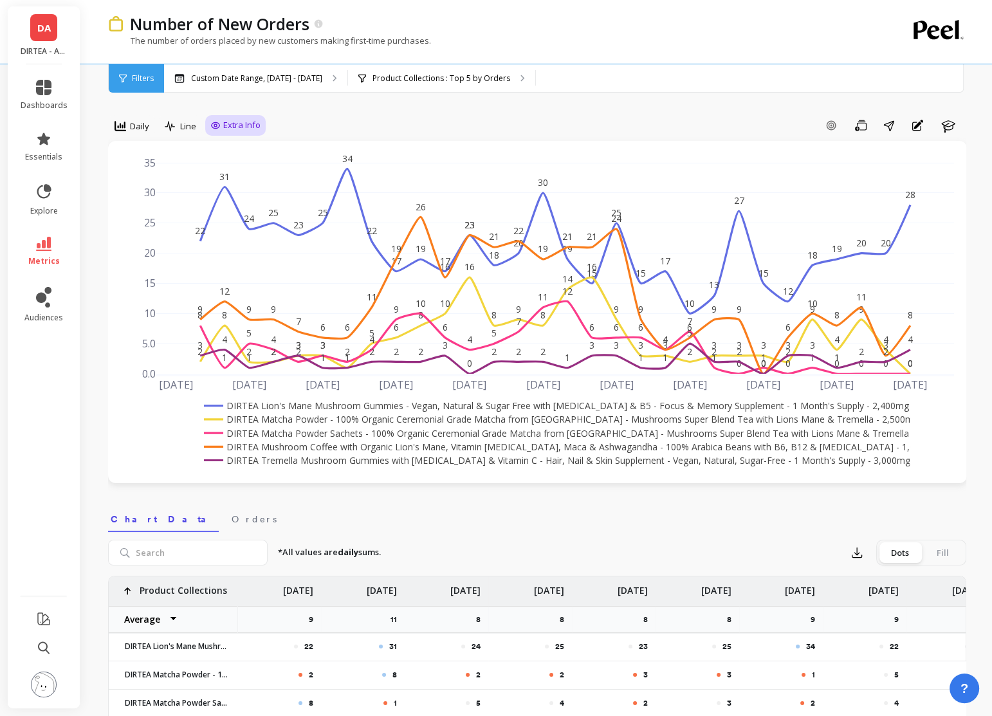
click at [566, 121] on div "Add Goal Save Share Annotations Learn" at bounding box center [616, 125] width 701 height 21
click at [275, 71] on div "Custom Date Range, [DATE] - [DATE]" at bounding box center [255, 78] width 183 height 28
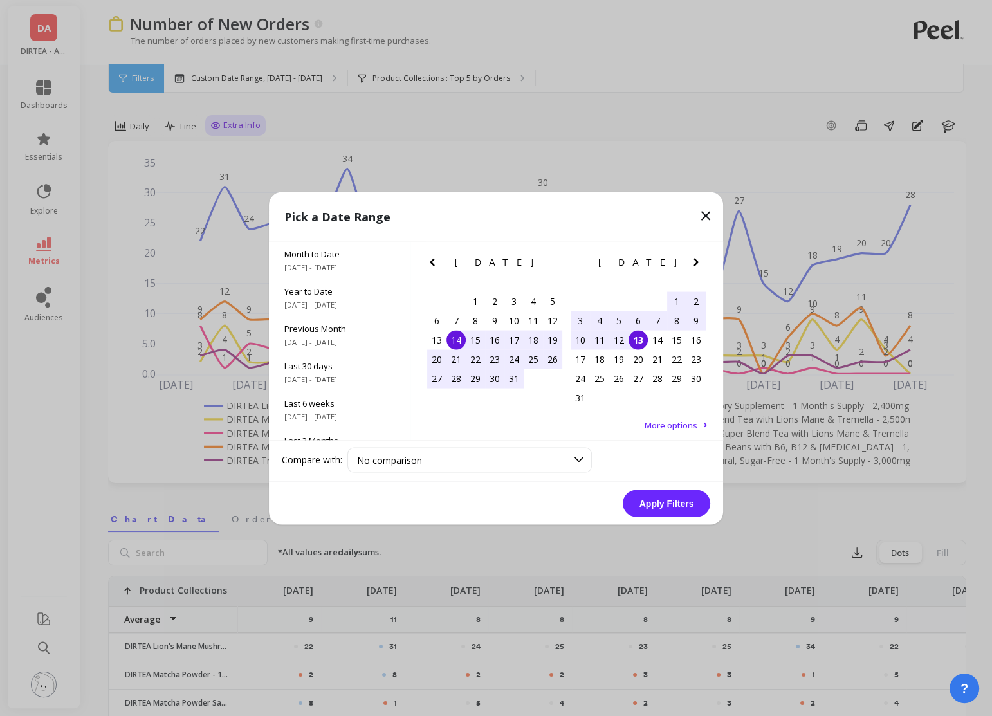
click at [434, 259] on icon "Previous Month" at bounding box center [432, 261] width 15 height 15
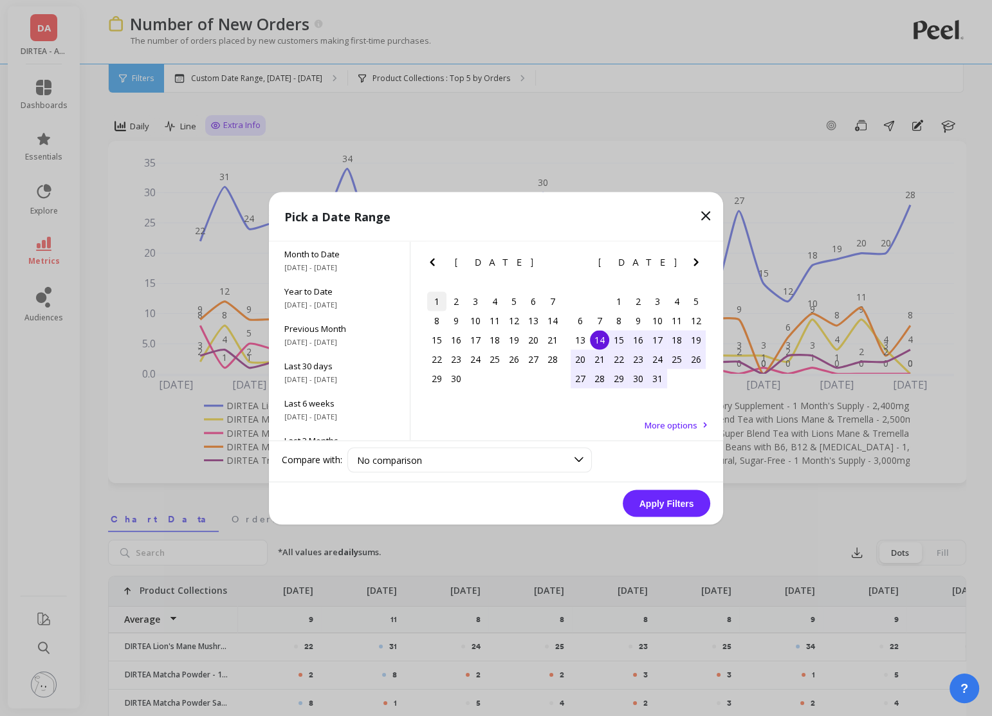
click at [438, 302] on div "1" at bounding box center [436, 300] width 19 height 19
click at [696, 263] on icon "Next Month" at bounding box center [696, 262] width 5 height 8
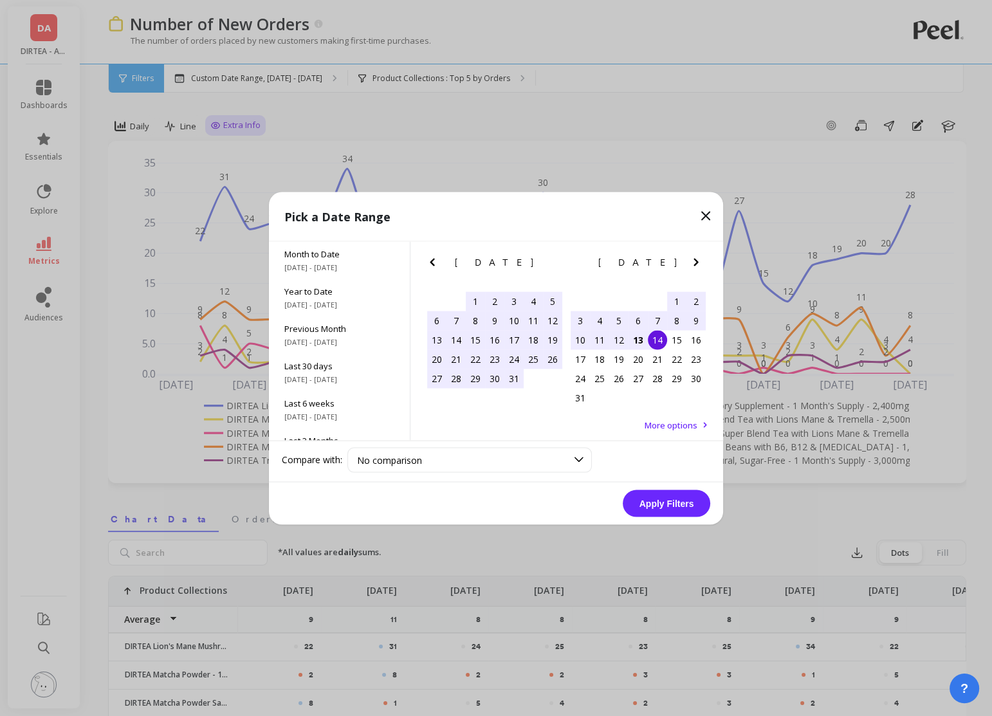
click at [653, 346] on div "14" at bounding box center [657, 339] width 19 height 19
click at [667, 506] on button "Apply Filters" at bounding box center [667, 503] width 88 height 27
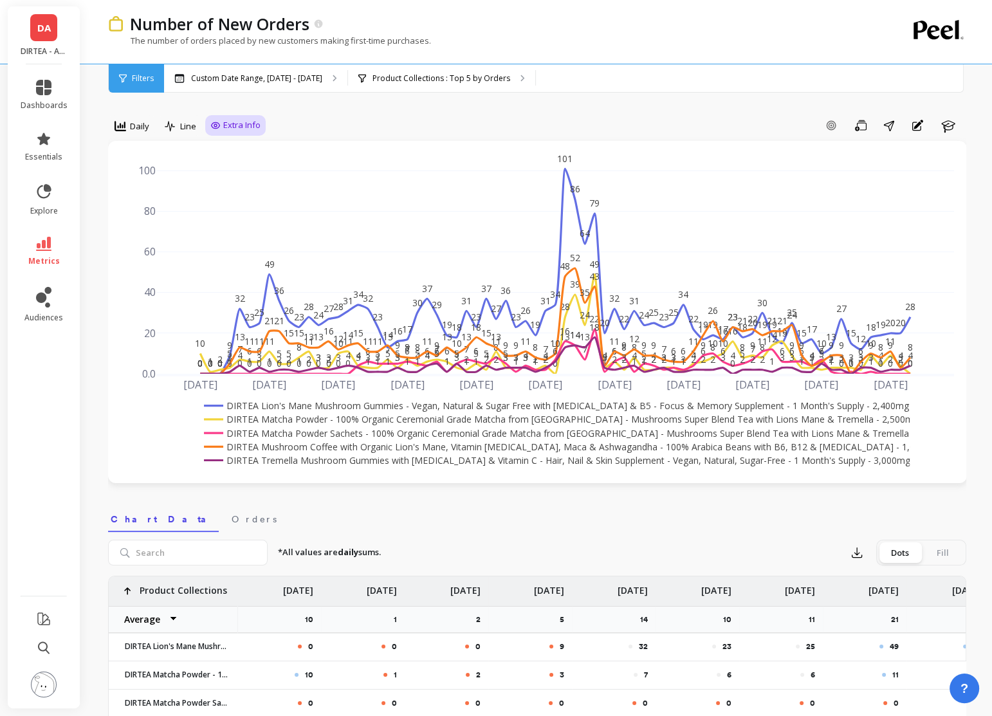
click at [289, 428] on rect at bounding box center [554, 433] width 707 height 14
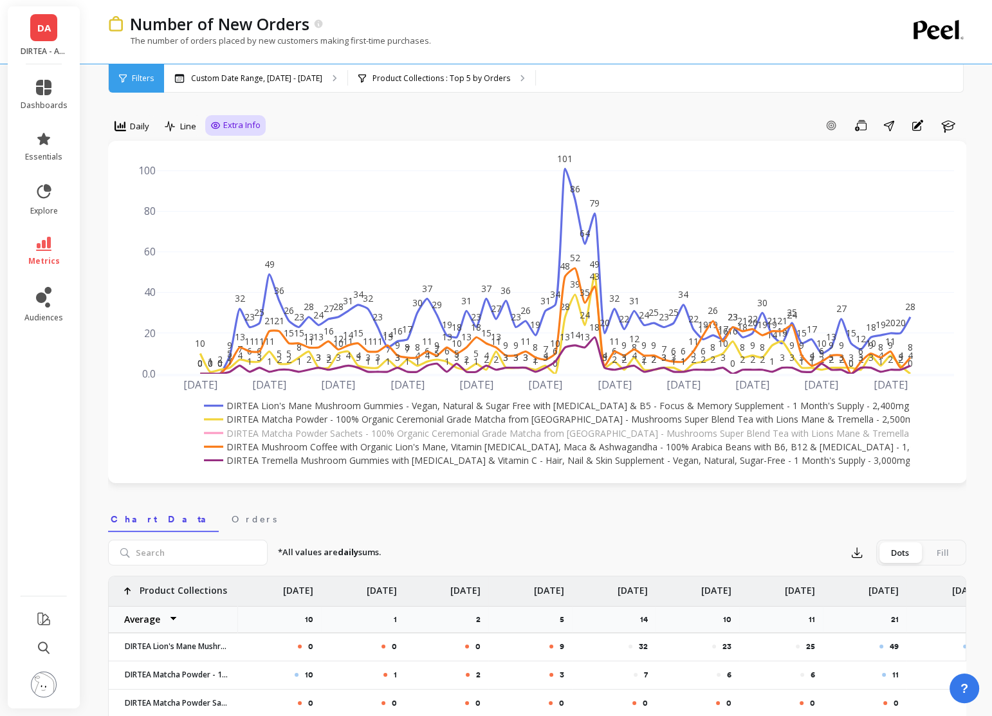
click at [289, 417] on rect at bounding box center [550, 419] width 699 height 14
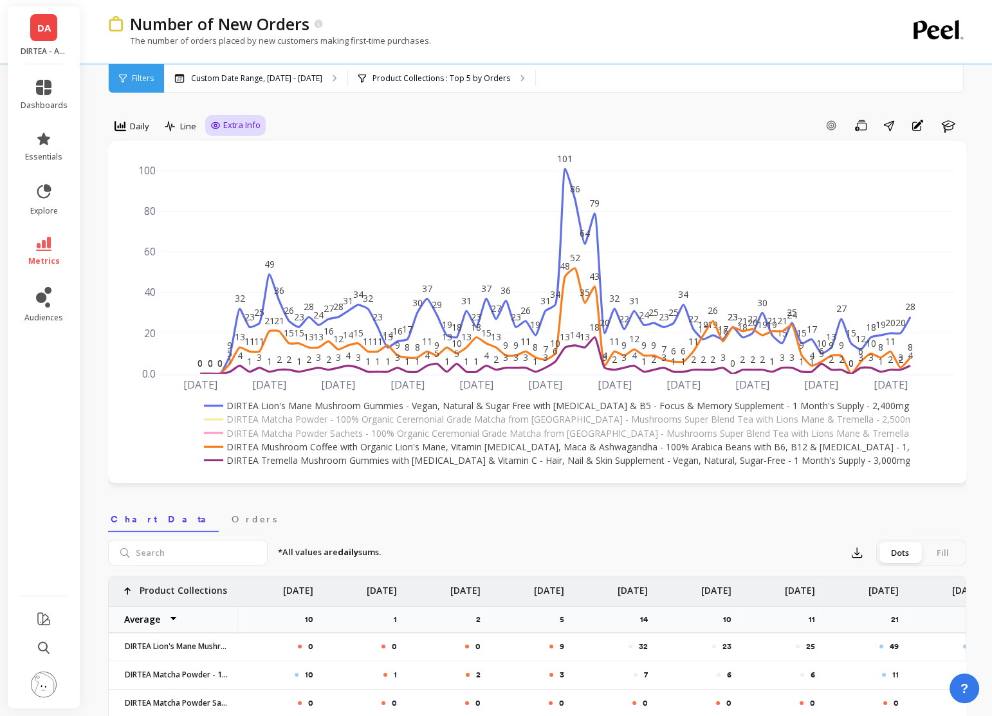
click at [290, 403] on rect at bounding box center [551, 406] width 701 height 14
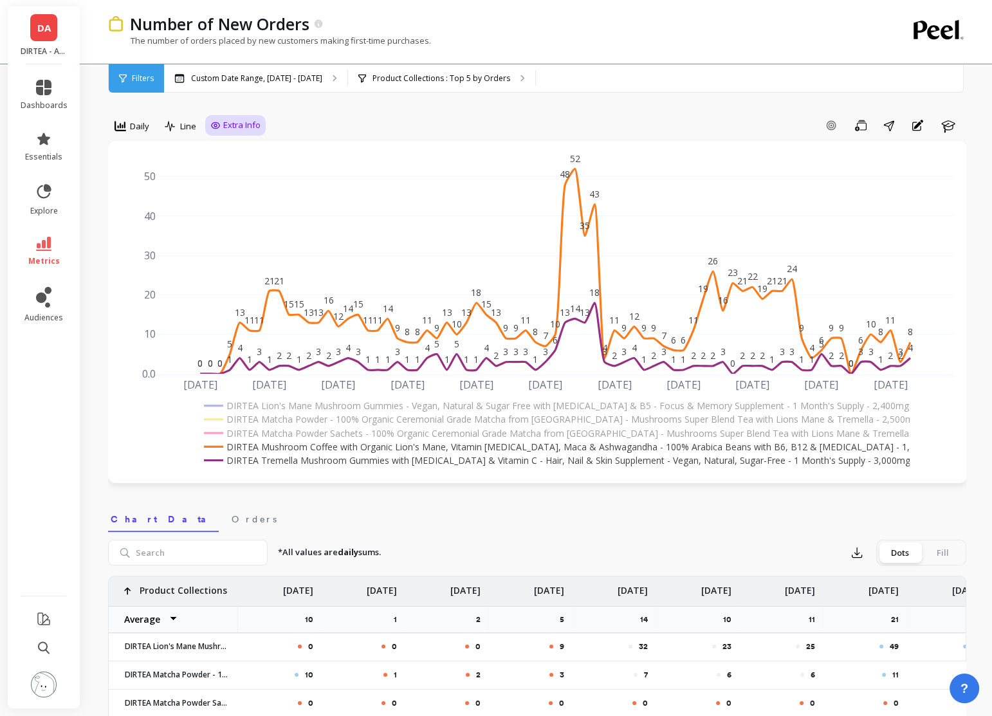
click at [286, 463] on rect at bounding box center [542, 461] width 682 height 14
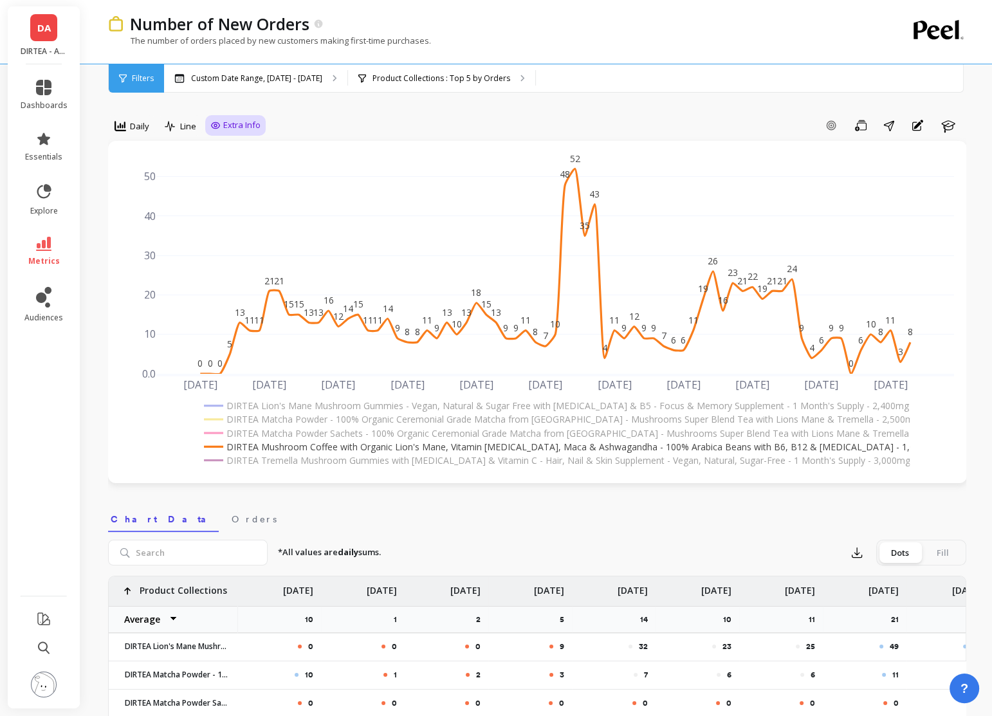
click at [286, 463] on rect at bounding box center [542, 461] width 682 height 14
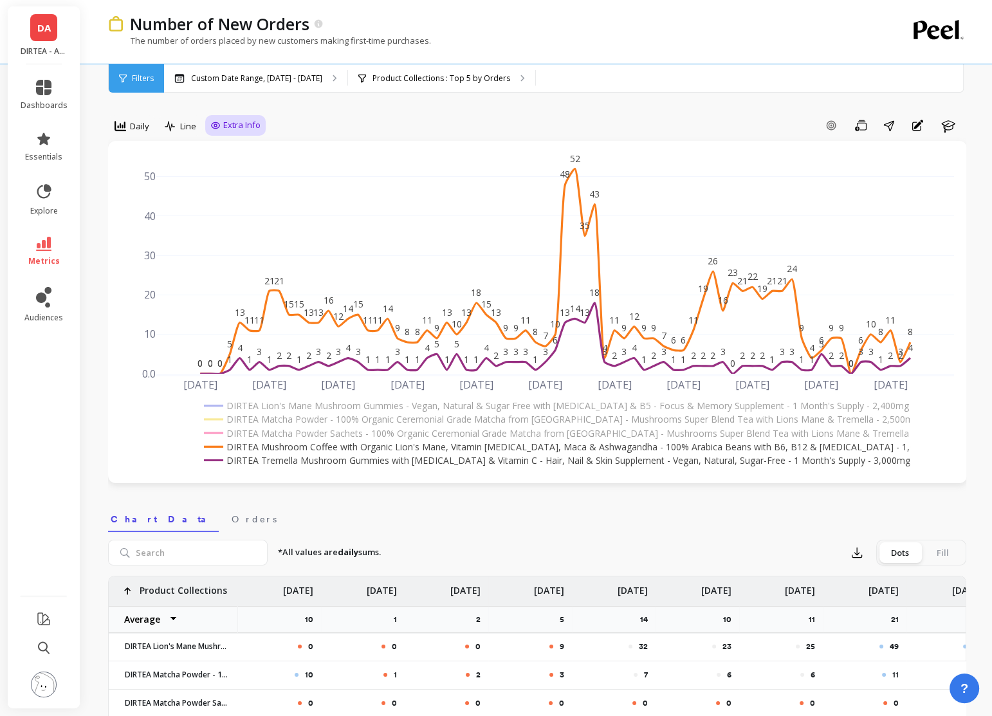
click at [286, 444] on rect at bounding box center [548, 447] width 695 height 14
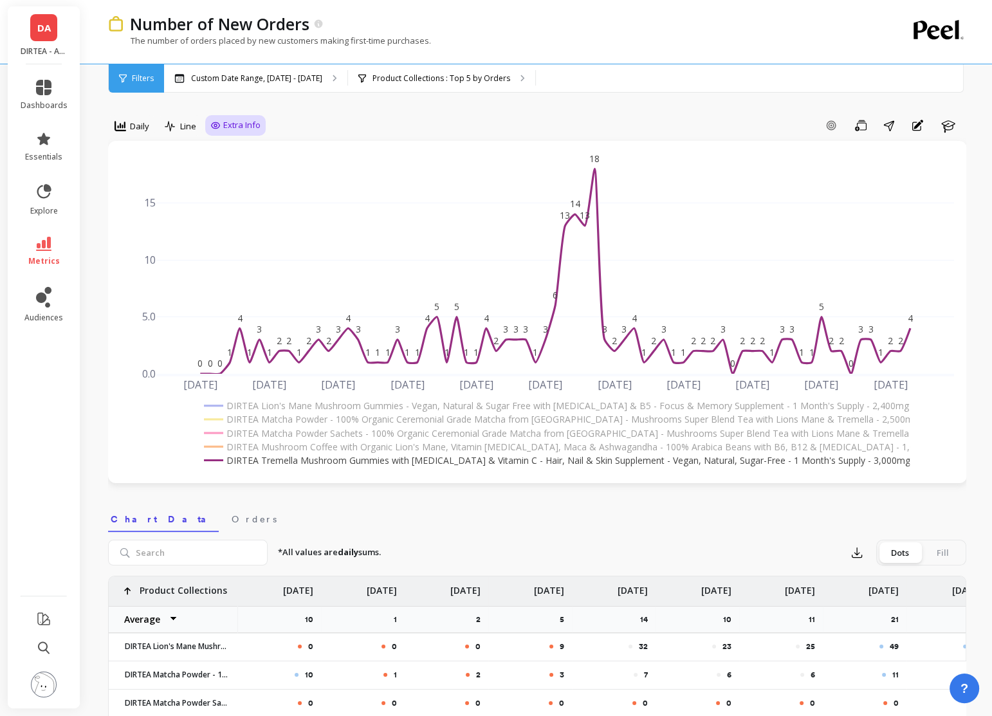
click at [283, 432] on rect at bounding box center [554, 433] width 707 height 14
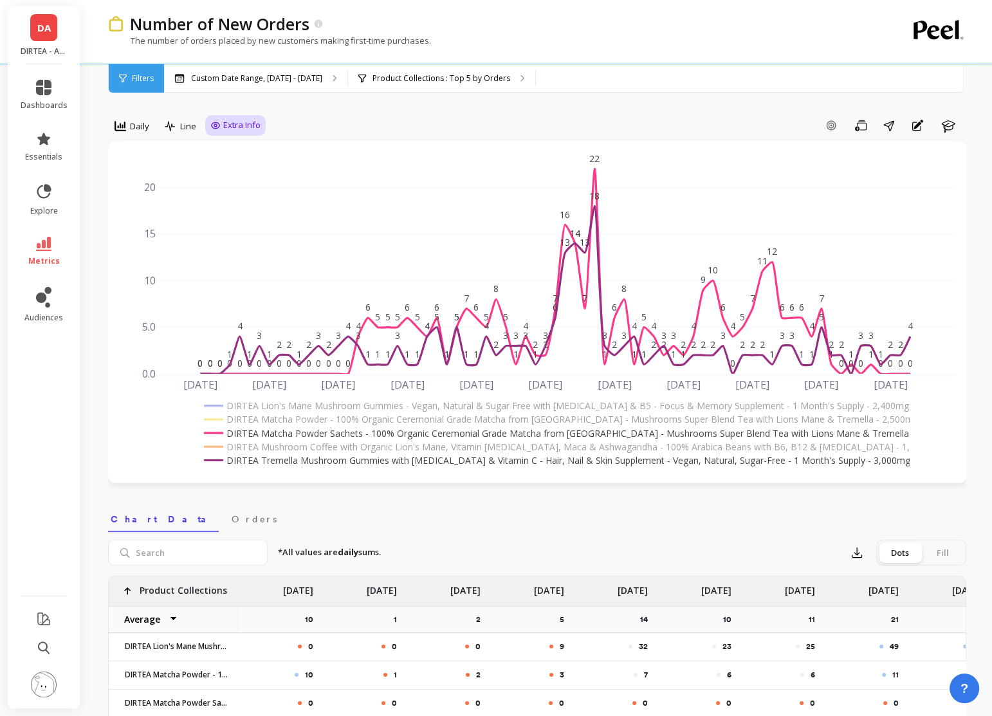
click at [284, 420] on rect at bounding box center [550, 419] width 699 height 14
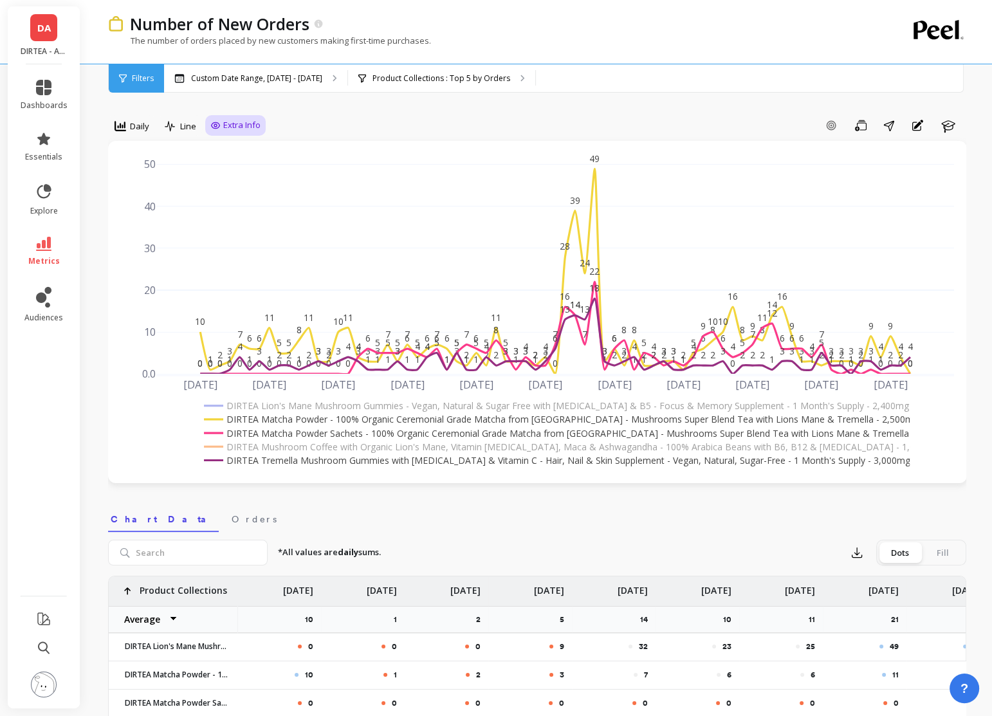
click at [282, 459] on rect at bounding box center [542, 461] width 682 height 14
